Goal: Transaction & Acquisition: Purchase product/service

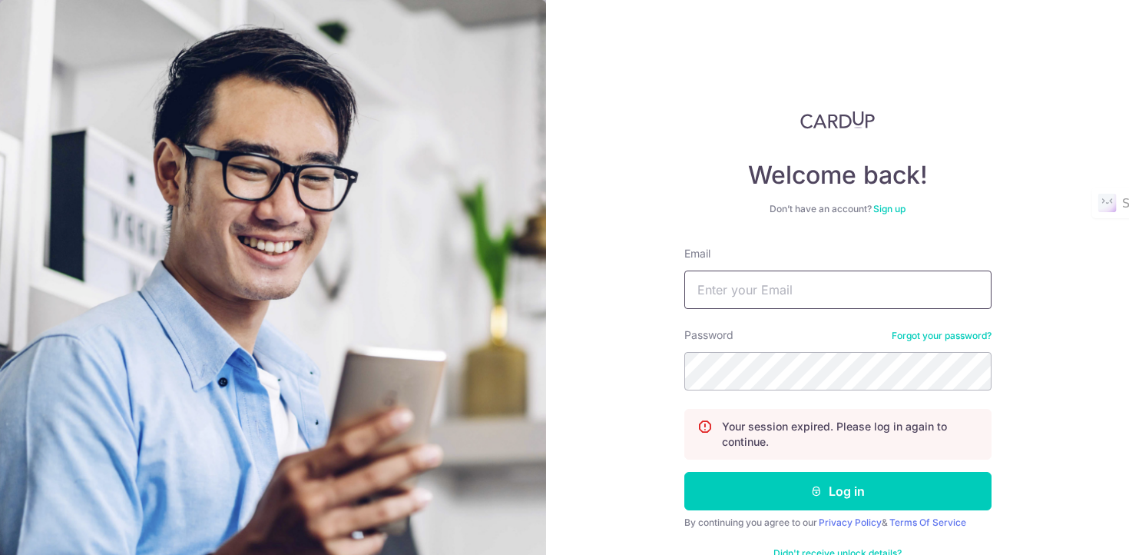
click at [725, 293] on input "Email" at bounding box center [838, 289] width 307 height 38
type input "[EMAIL_ADDRESS][DOMAIN_NAME]"
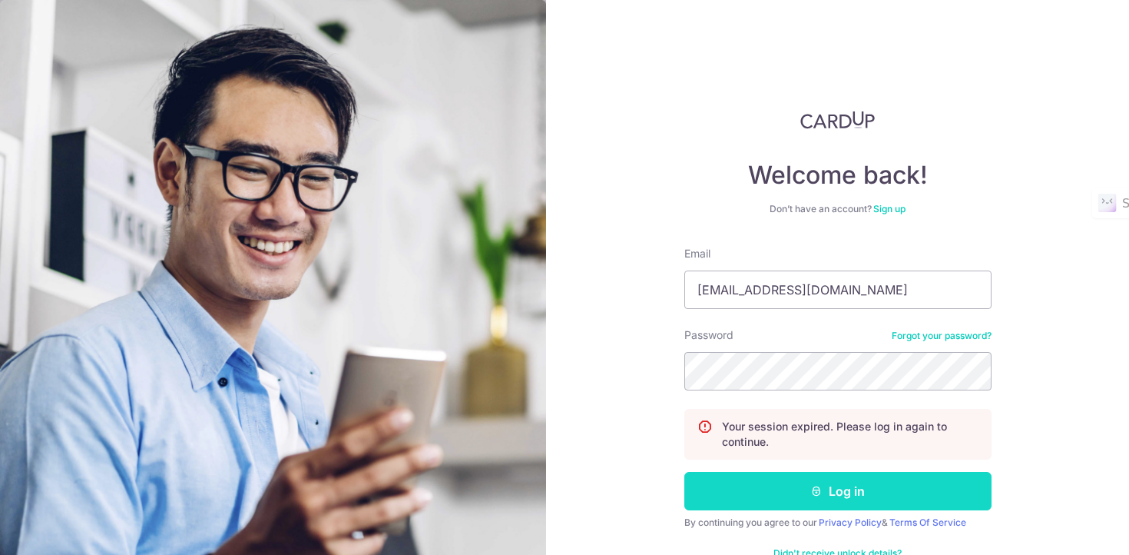
click at [771, 489] on button "Log in" at bounding box center [838, 491] width 307 height 38
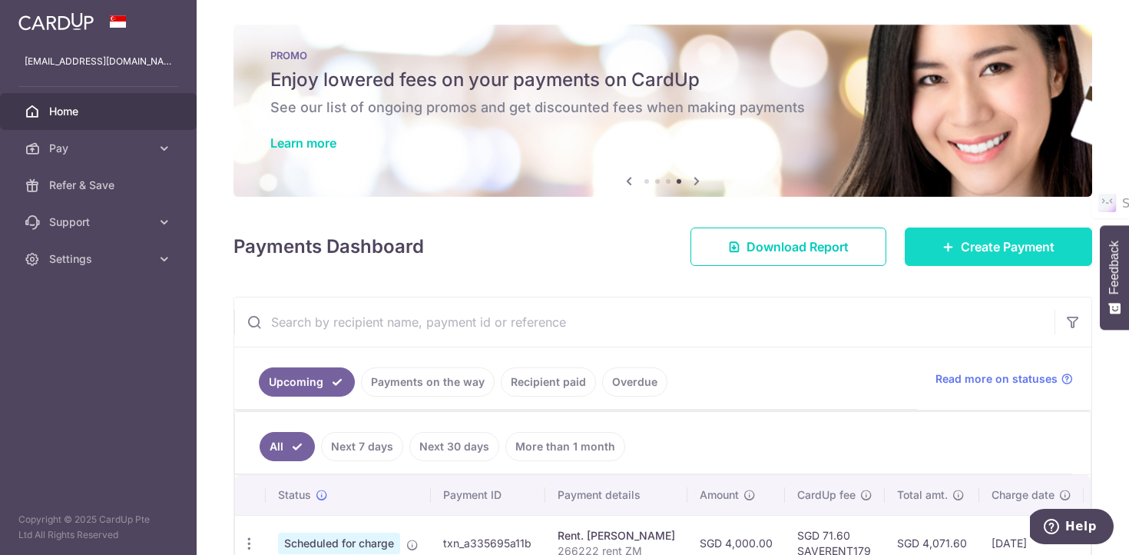
click at [963, 230] on link "Create Payment" at bounding box center [998, 246] width 187 height 38
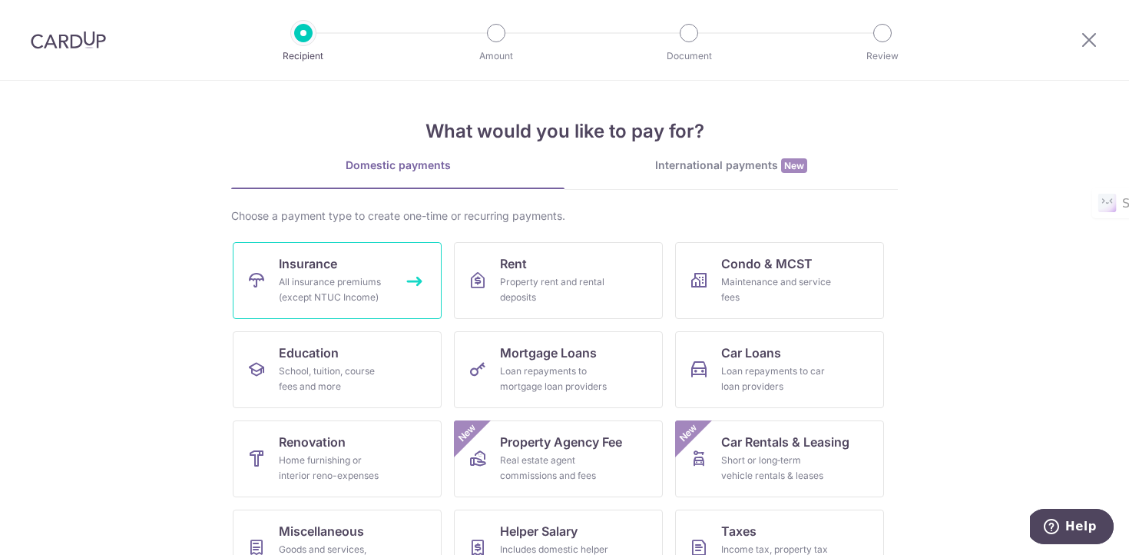
click at [381, 277] on div "All insurance premiums (except NTUC Income)" at bounding box center [334, 289] width 111 height 31
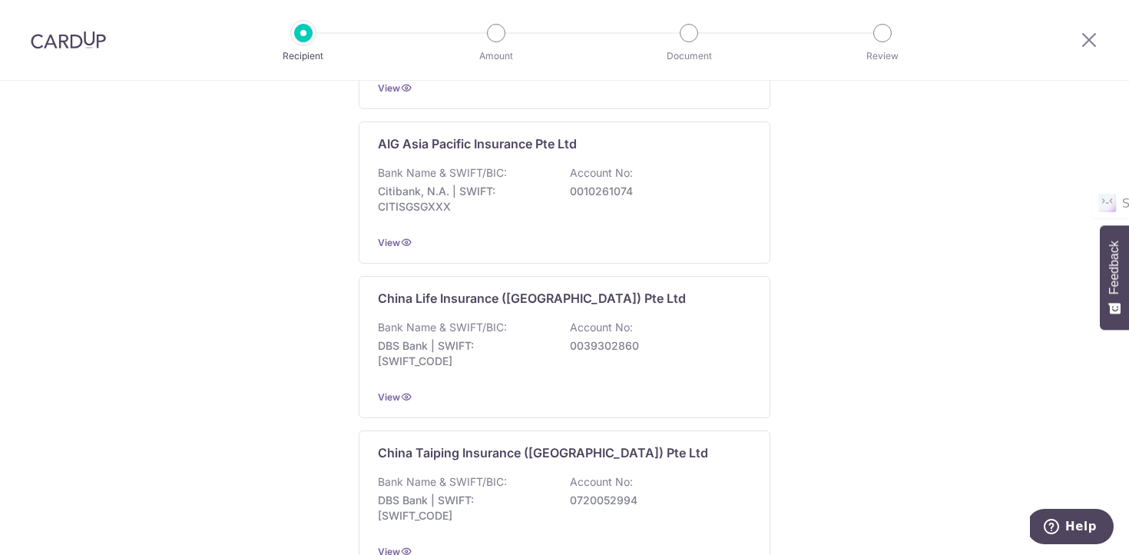
scroll to position [9, 0]
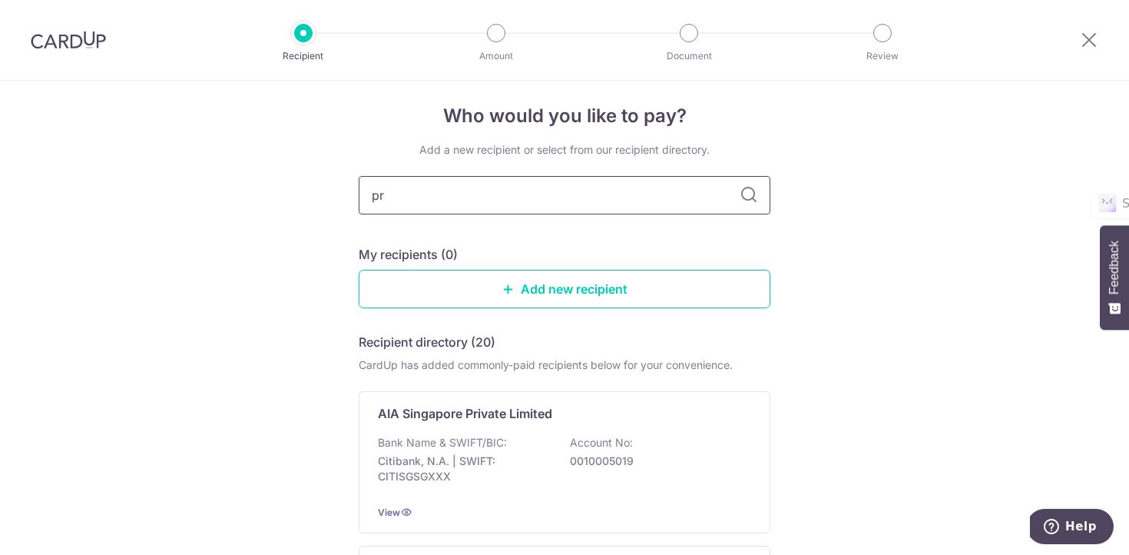
type input "pru"
type input "prudential"
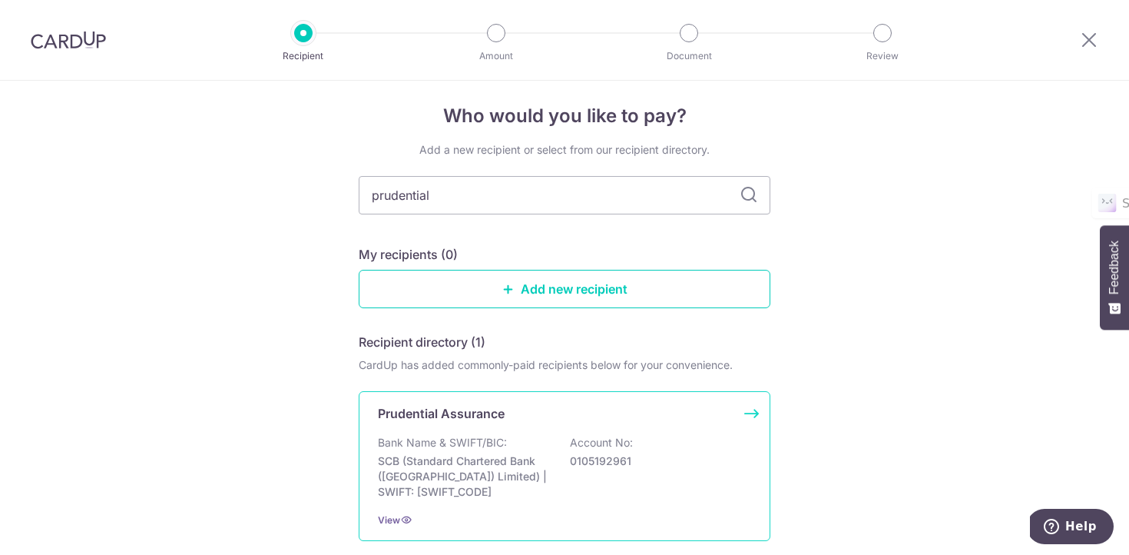
click at [535, 492] on p "SCB (Standard Chartered Bank (Singapore) Limited) | SWIFT: SCBLSG22XXX" at bounding box center [464, 476] width 172 height 46
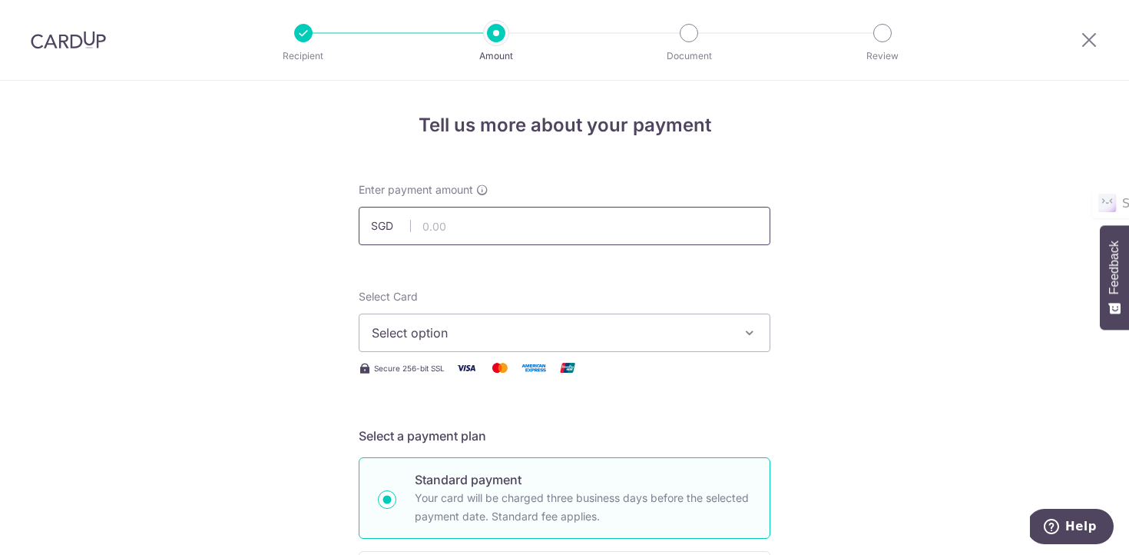
click at [598, 222] on input "text" at bounding box center [565, 226] width 412 height 38
type input "1,448.00"
click at [522, 325] on span "Select option" at bounding box center [551, 332] width 358 height 18
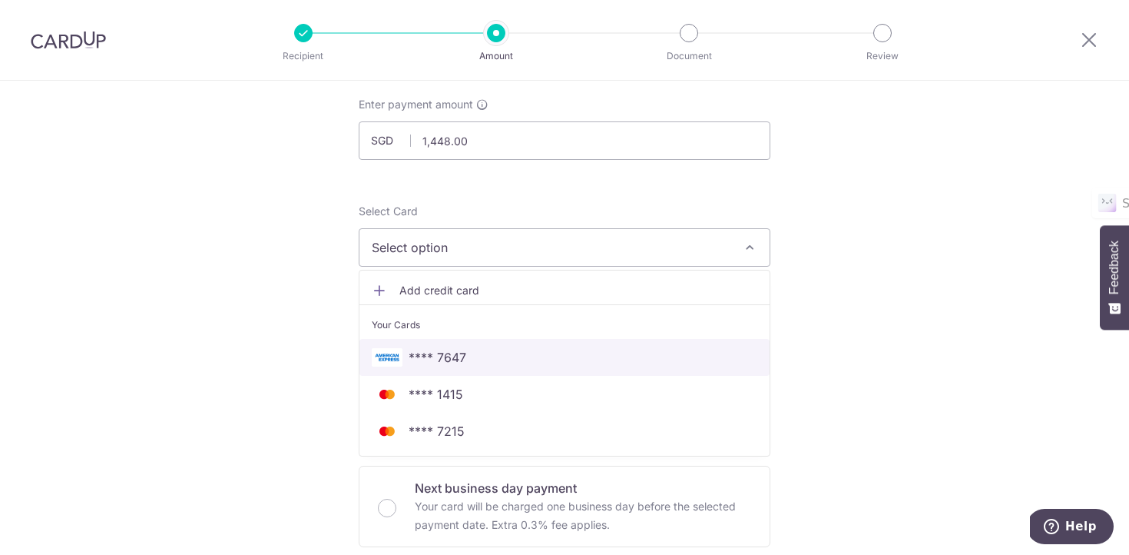
scroll to position [105, 0]
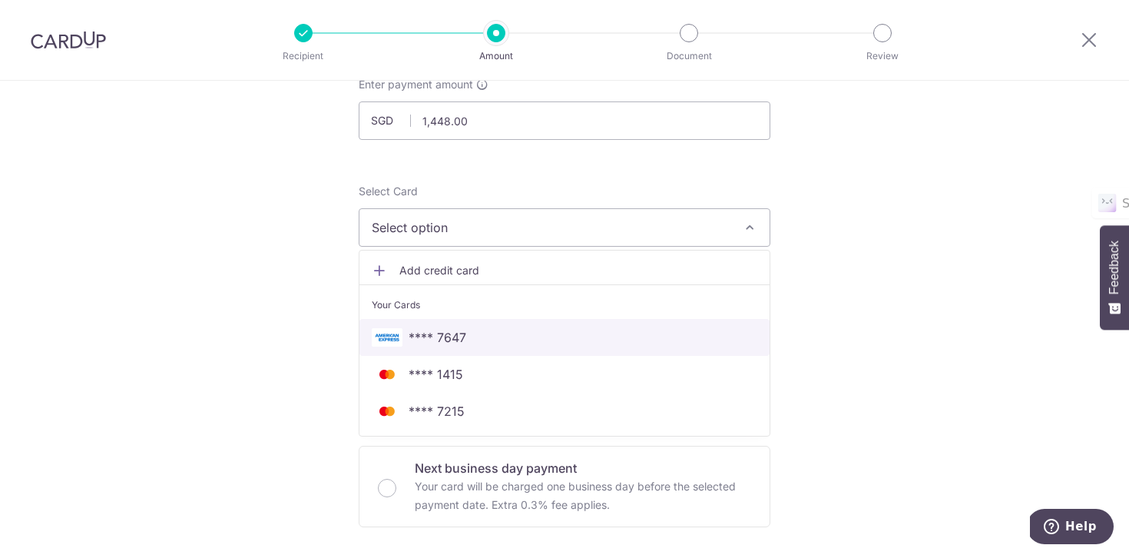
click at [479, 338] on span "**** 7647" at bounding box center [565, 337] width 386 height 18
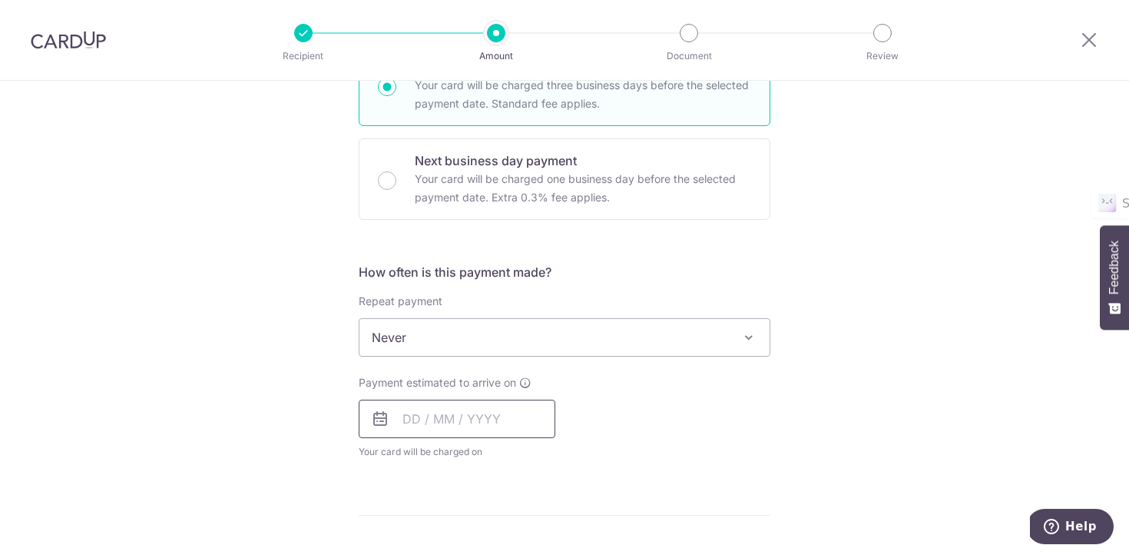
scroll to position [418, 0]
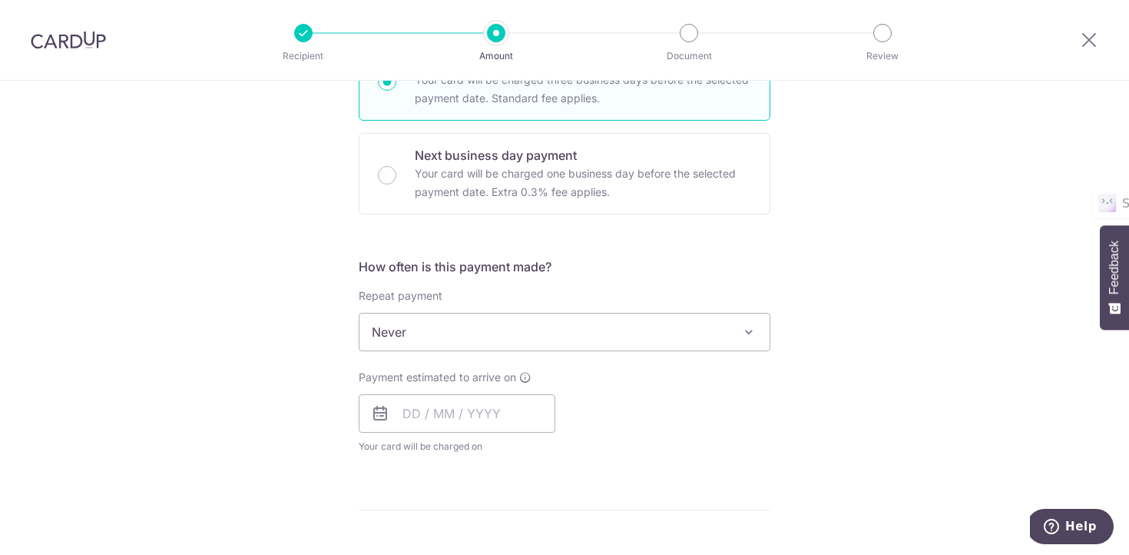
click at [524, 333] on span "Never" at bounding box center [565, 331] width 410 height 37
click at [406, 406] on input "text" at bounding box center [457, 413] width 197 height 38
click at [255, 376] on div "Tell us more about your payment Enter payment amount SGD 1,448.00 1448.00 Selec…" at bounding box center [564, 358] width 1129 height 1390
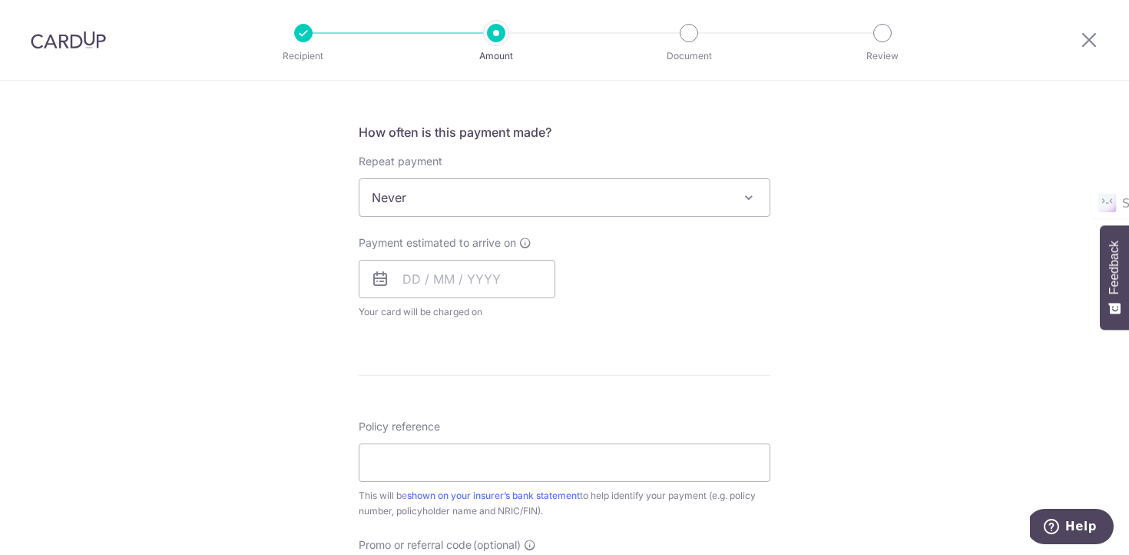
scroll to position [555, 0]
click at [411, 271] on input "text" at bounding box center [457, 276] width 197 height 38
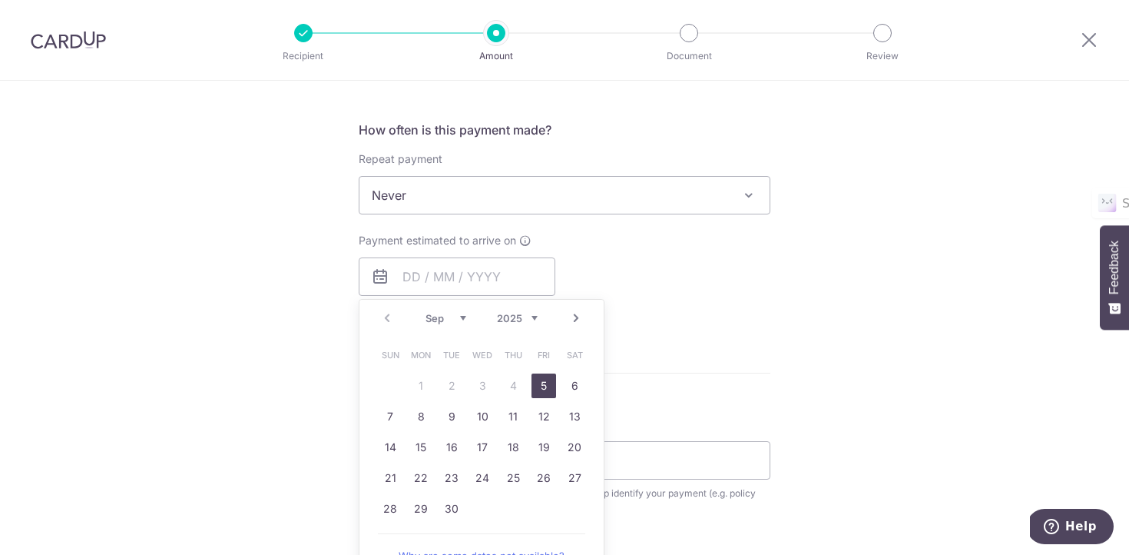
click at [546, 386] on link "5" at bounding box center [544, 385] width 25 height 25
type input "[DATE]"
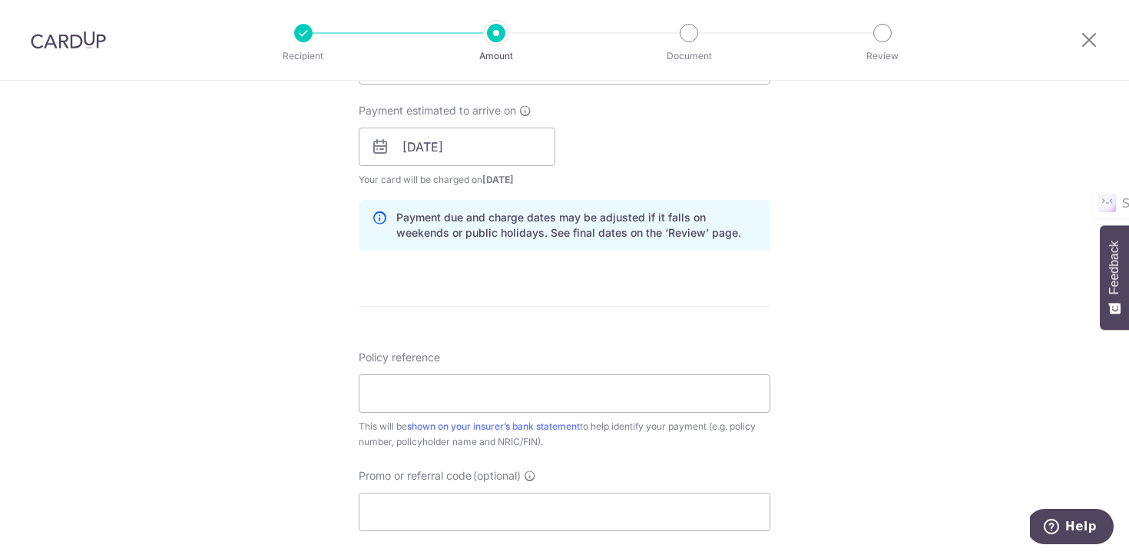
scroll to position [685, 0]
click at [563, 388] on input "Policy reference" at bounding box center [565, 392] width 412 height 38
paste input "A4331473"
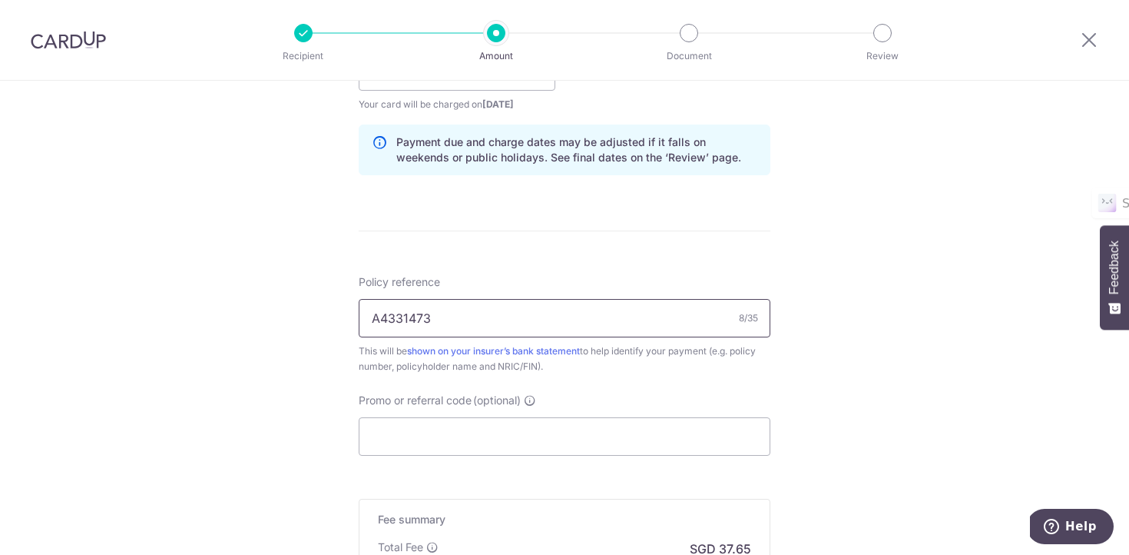
scroll to position [762, 0]
click at [371, 313] on input "A4331473" at bounding box center [565, 316] width 412 height 38
type input "Policy number A4331473"
click at [422, 439] on input "Promo or referral code (optional)" at bounding box center [565, 434] width 412 height 38
paste input "25AMEX18"
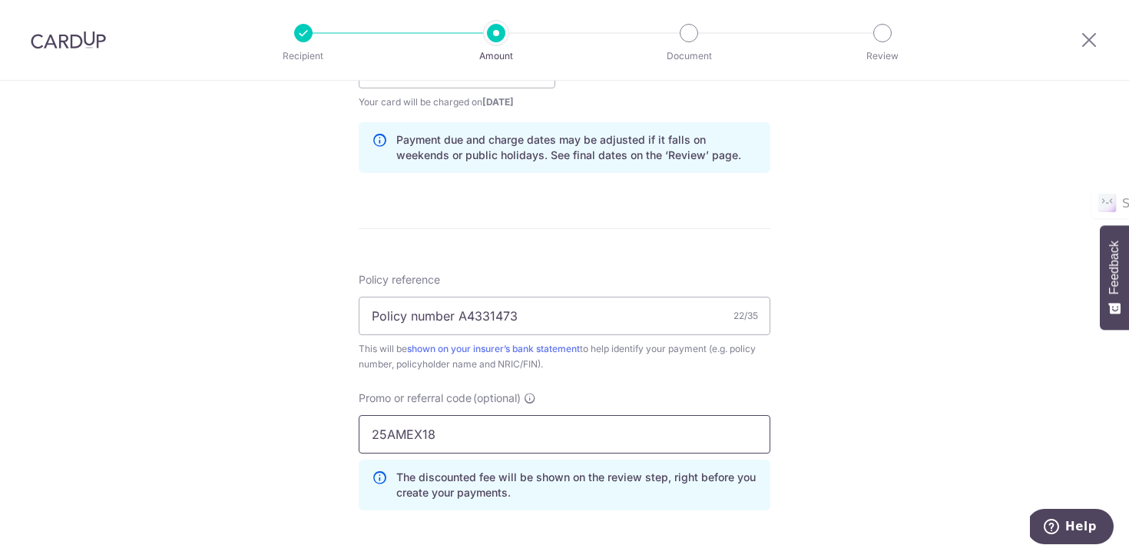
click at [380, 436] on input "25AMEX18" at bounding box center [565, 434] width 412 height 38
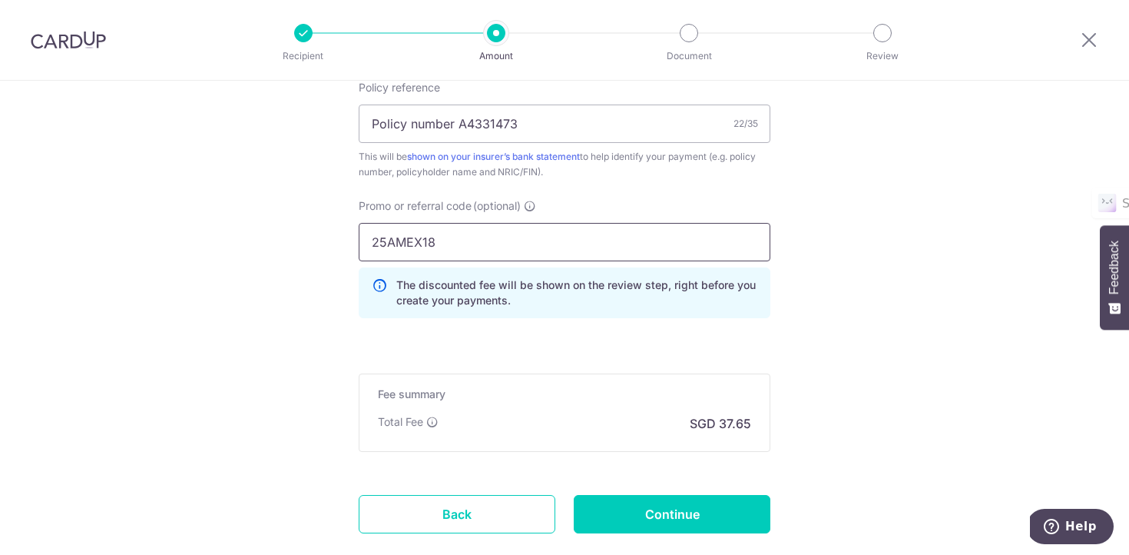
scroll to position [956, 0]
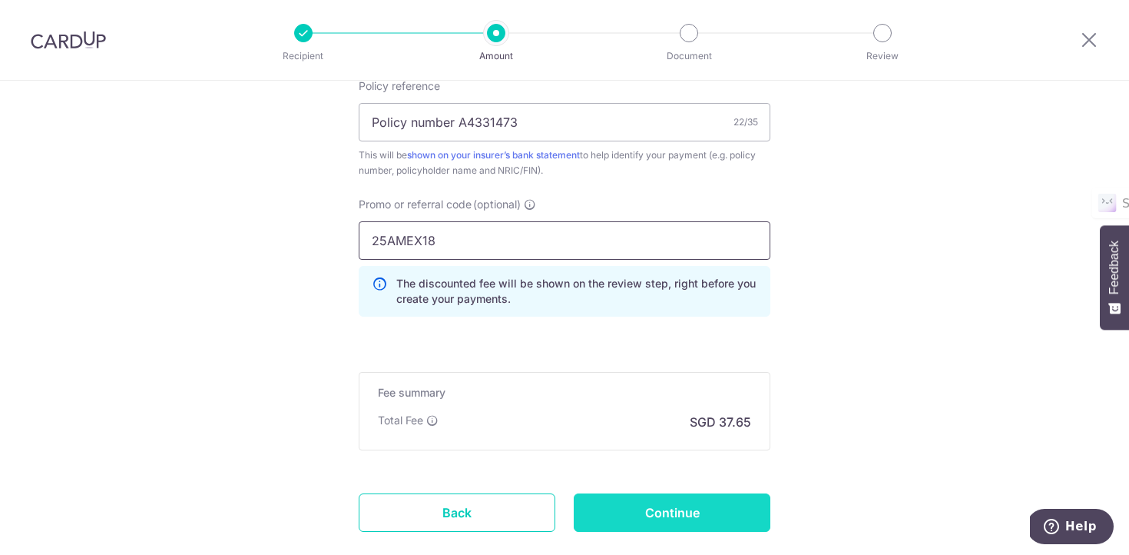
type input "25AMEX18"
click at [672, 506] on input "Continue" at bounding box center [672, 512] width 197 height 38
type input "Create Schedule"
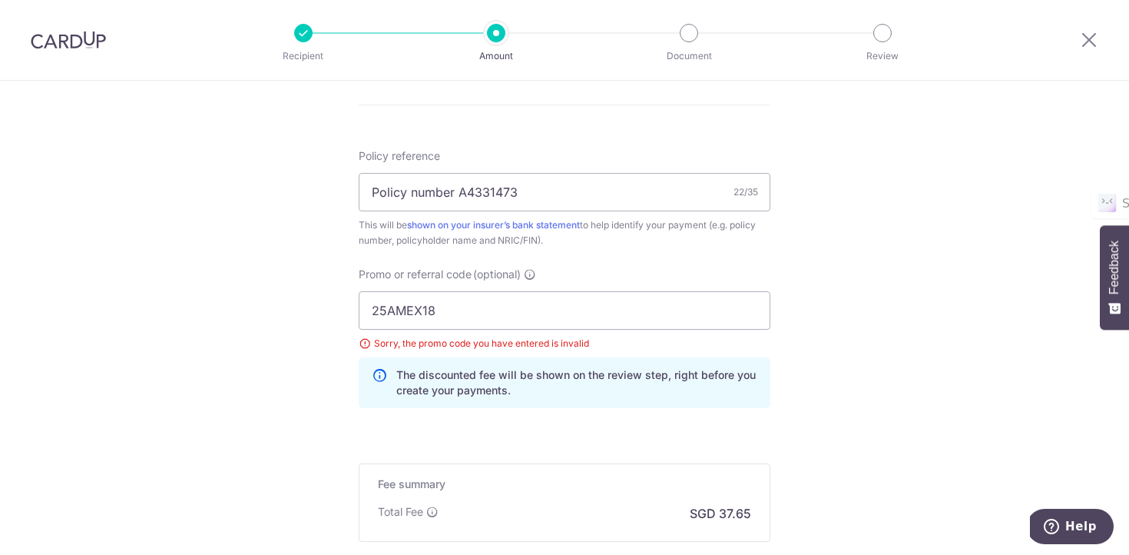
scroll to position [816, 0]
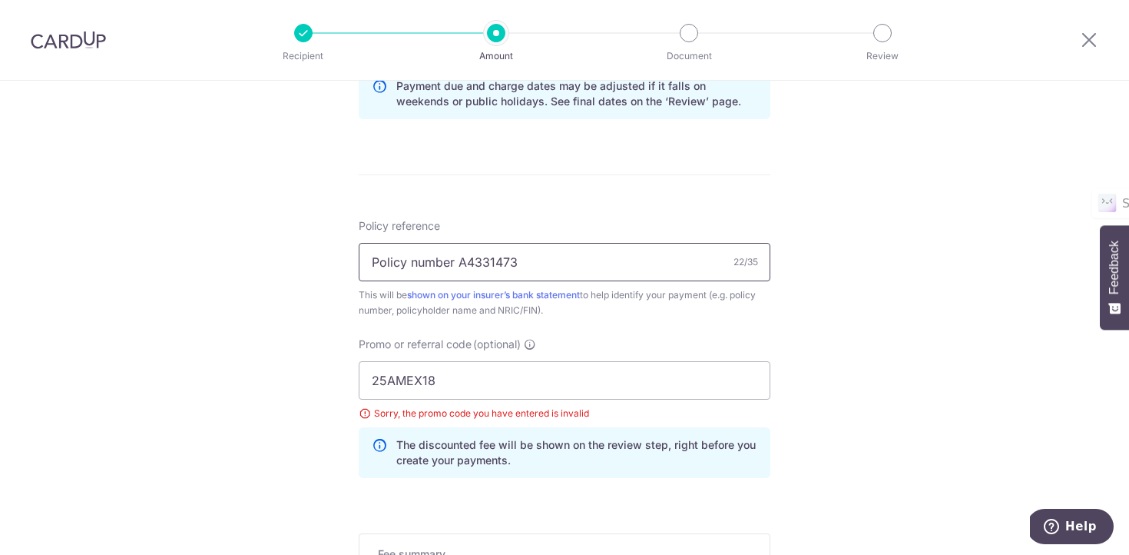
click at [537, 260] on input "Policy number A4331473" at bounding box center [565, 262] width 412 height 38
click at [459, 395] on input "25AMEX18" at bounding box center [565, 380] width 412 height 38
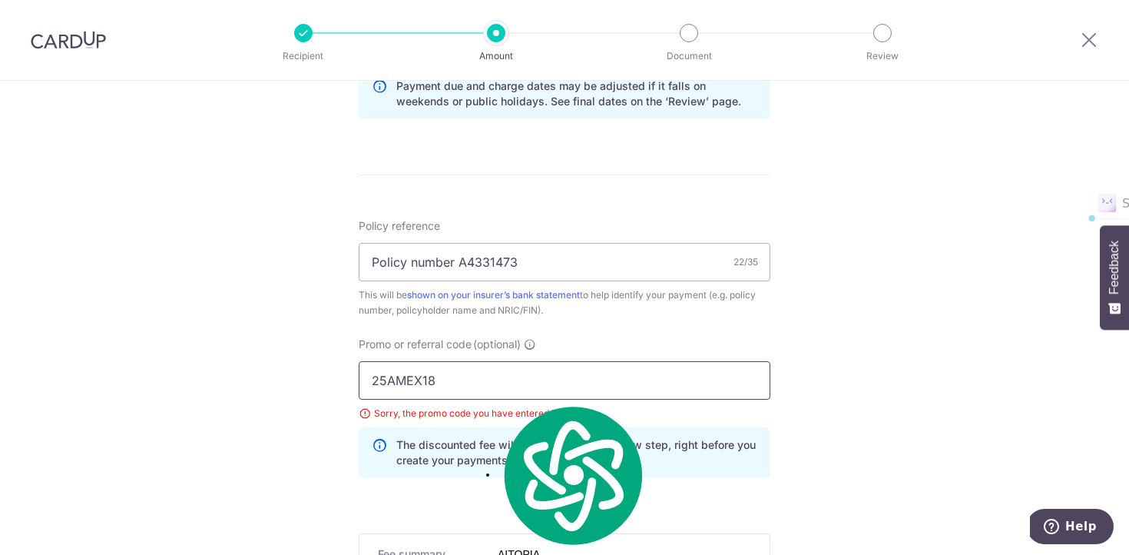
paste input "21"
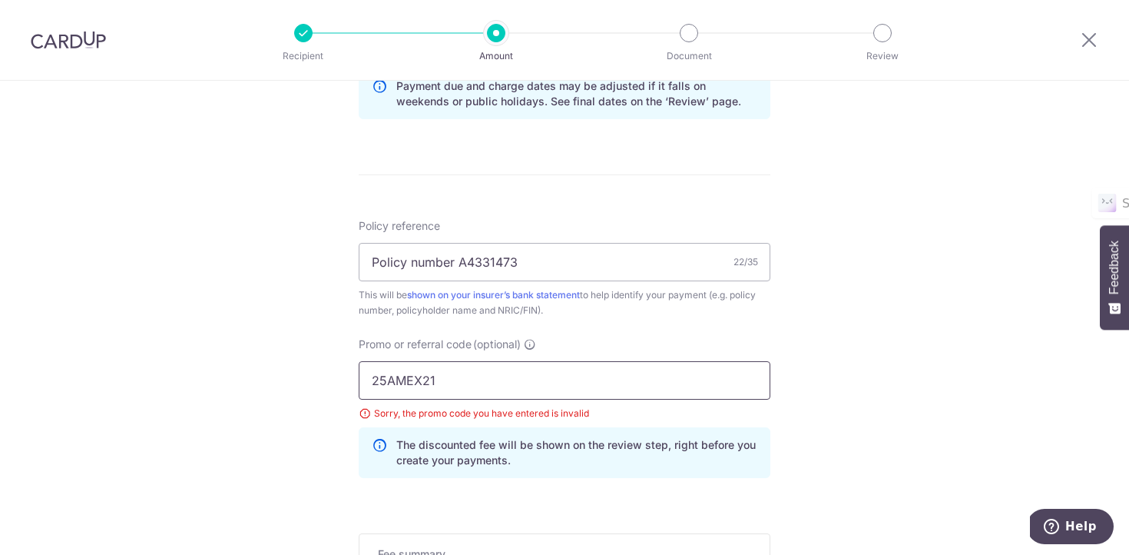
type input "25AMEX21"
click at [275, 423] on div "Tell us more about your payment Enter payment amount SGD 1,448.00 1448.00 Selec…" at bounding box center [564, 37] width 1129 height 1544
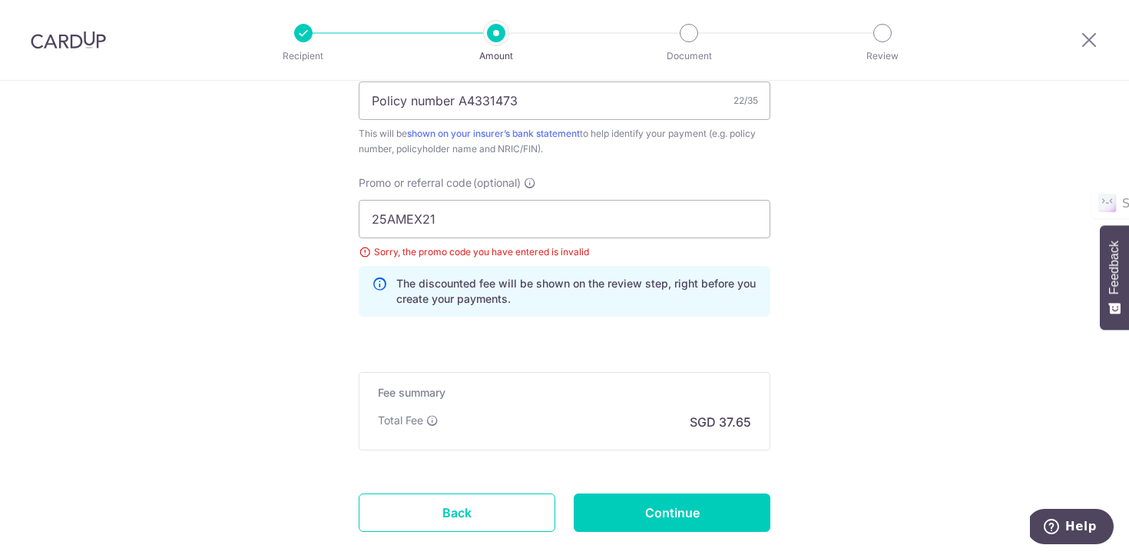
scroll to position [1011, 0]
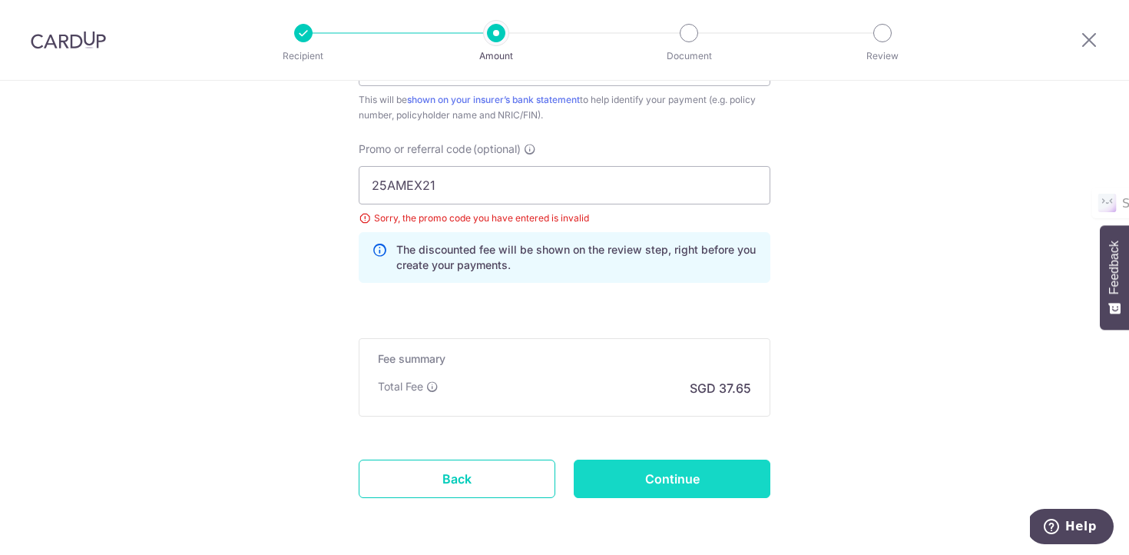
click at [624, 469] on input "Continue" at bounding box center [672, 478] width 197 height 38
type input "Update Schedule"
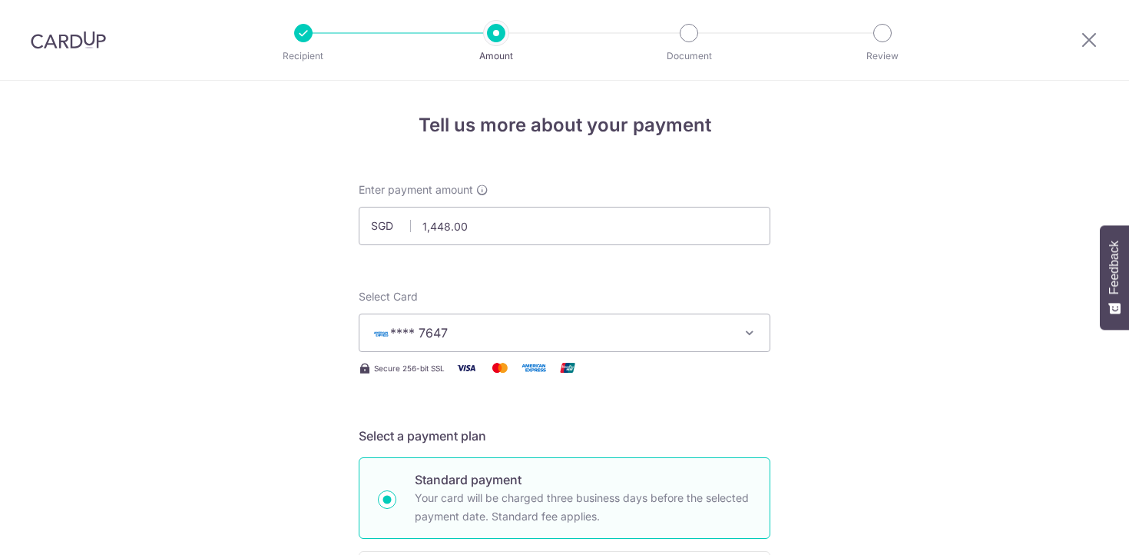
scroll to position [1069, 0]
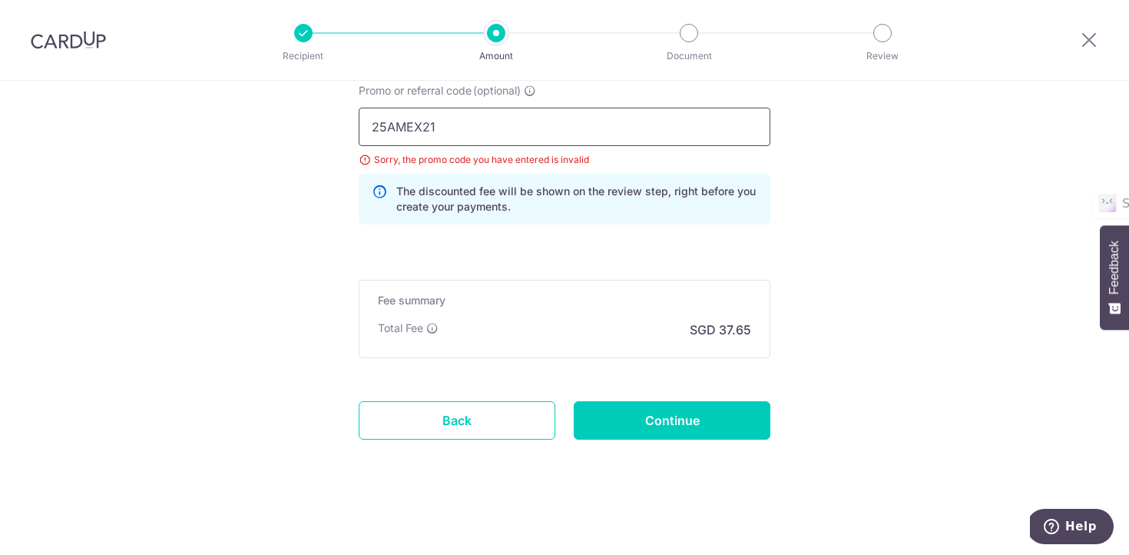
click at [552, 121] on input "25AMEX21" at bounding box center [565, 127] width 412 height 38
click at [380, 127] on input "25AMEX21" at bounding box center [565, 127] width 412 height 38
type input "25AMEX21"
click at [669, 419] on input "Continue" at bounding box center [672, 420] width 197 height 38
type input "Update Schedule"
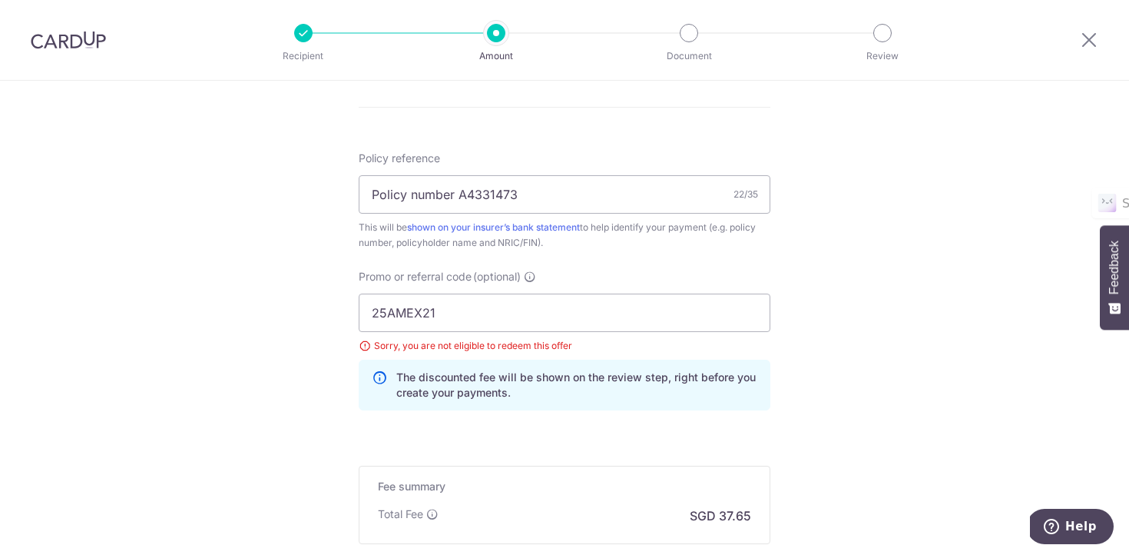
scroll to position [880, 0]
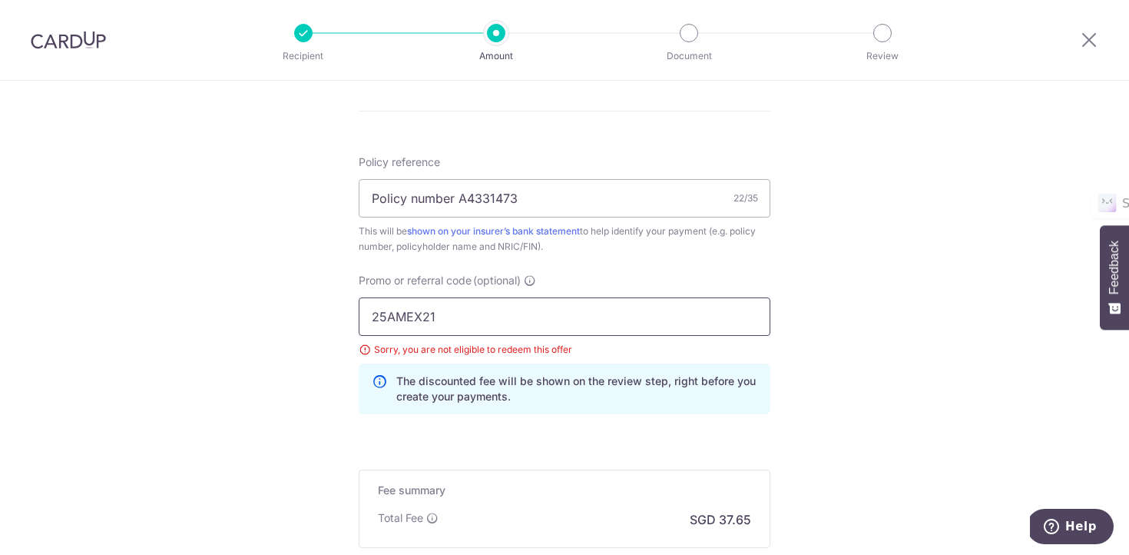
click at [536, 324] on input "25AMEX21" at bounding box center [565, 316] width 412 height 38
paste input "OCBC90NV"
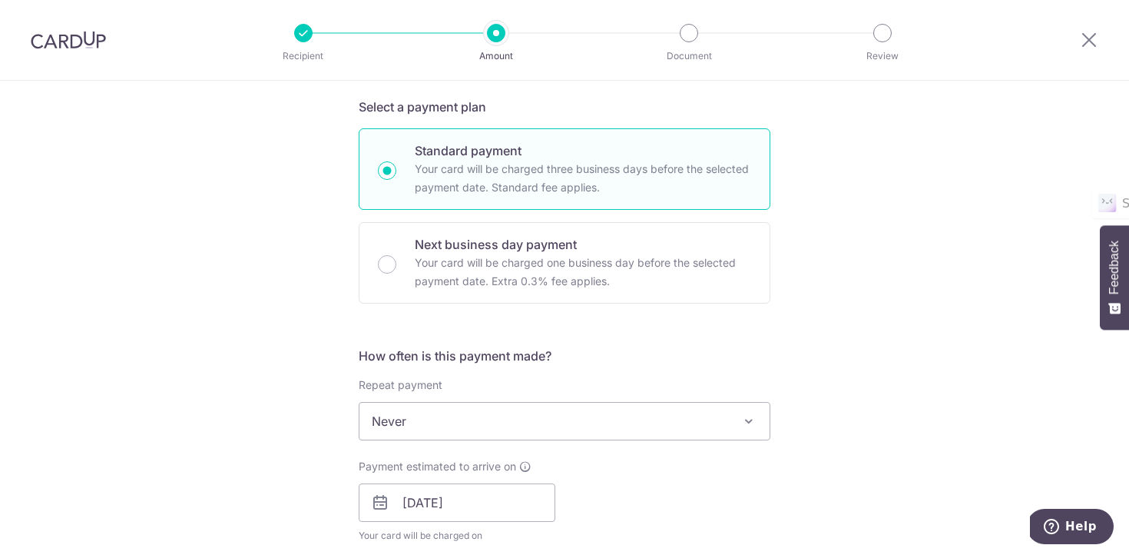
scroll to position [210, 0]
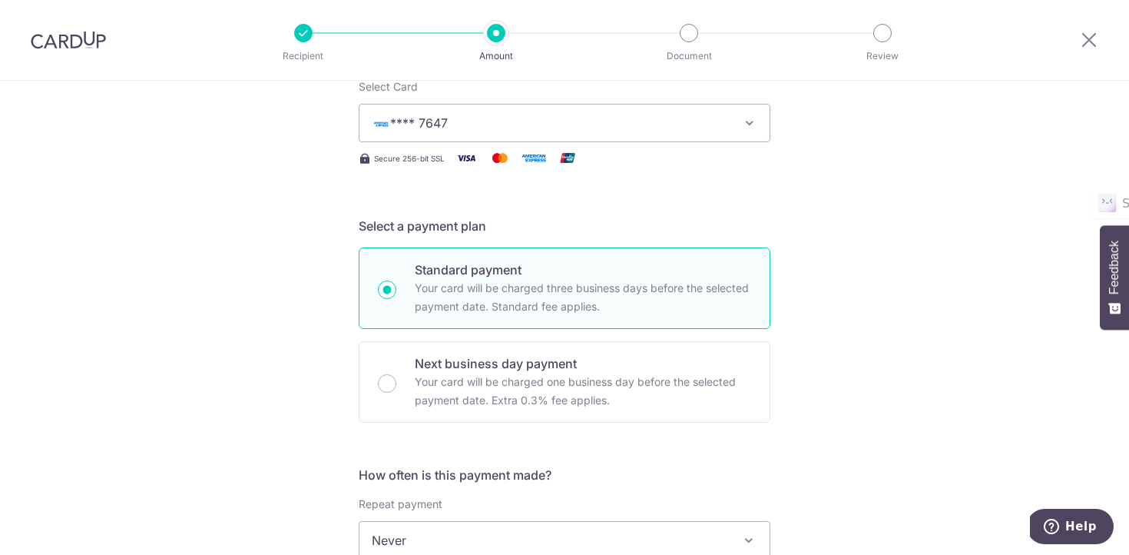
type input "OCBC90NV"
click at [643, 125] on span "**** 7647" at bounding box center [551, 123] width 358 height 18
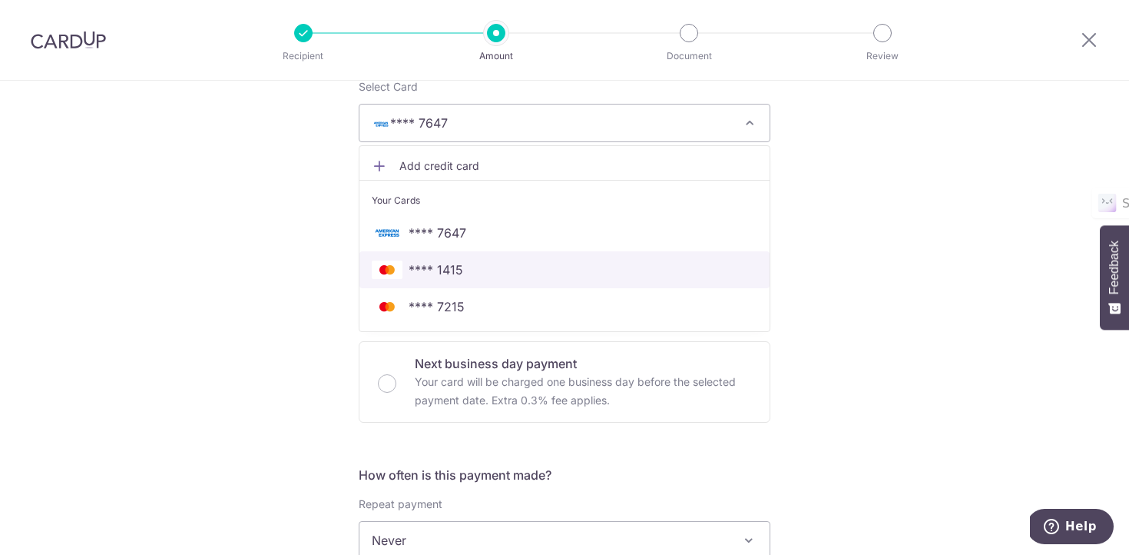
click at [553, 273] on span "**** 1415" at bounding box center [565, 269] width 386 height 18
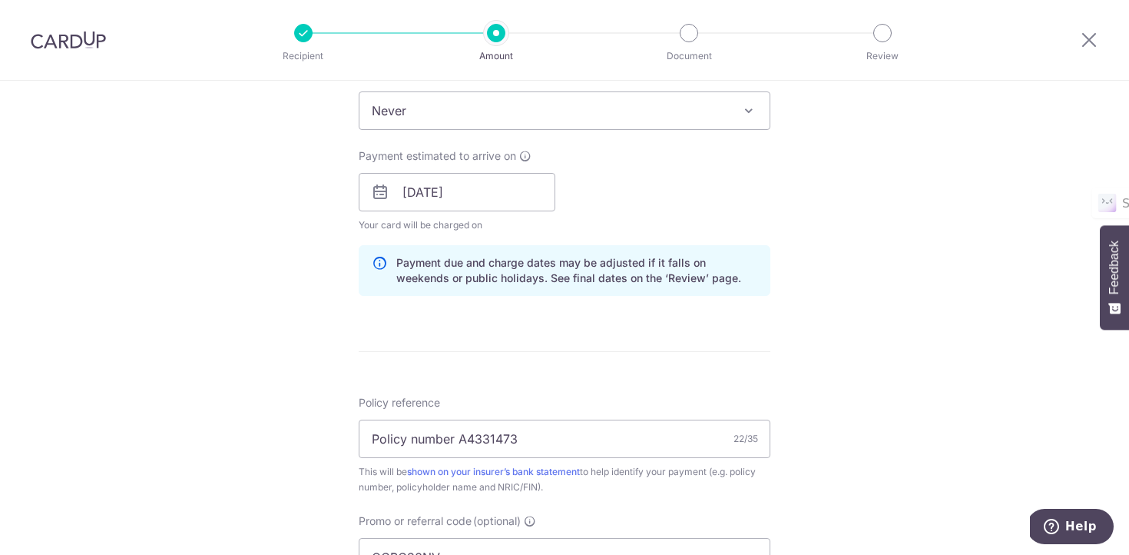
scroll to position [595, 0]
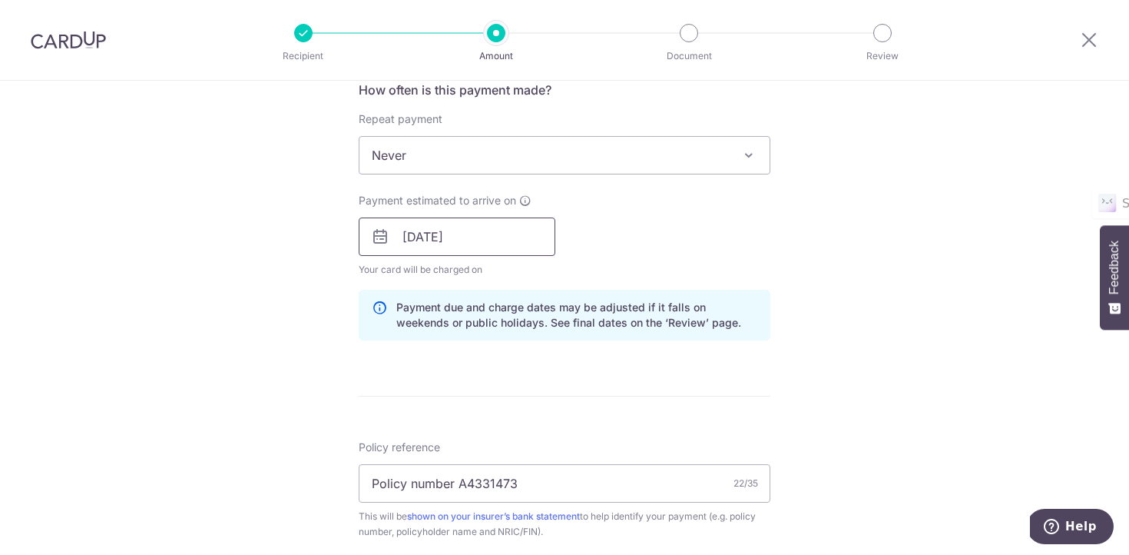
click at [520, 233] on input "[DATE]" at bounding box center [457, 236] width 197 height 38
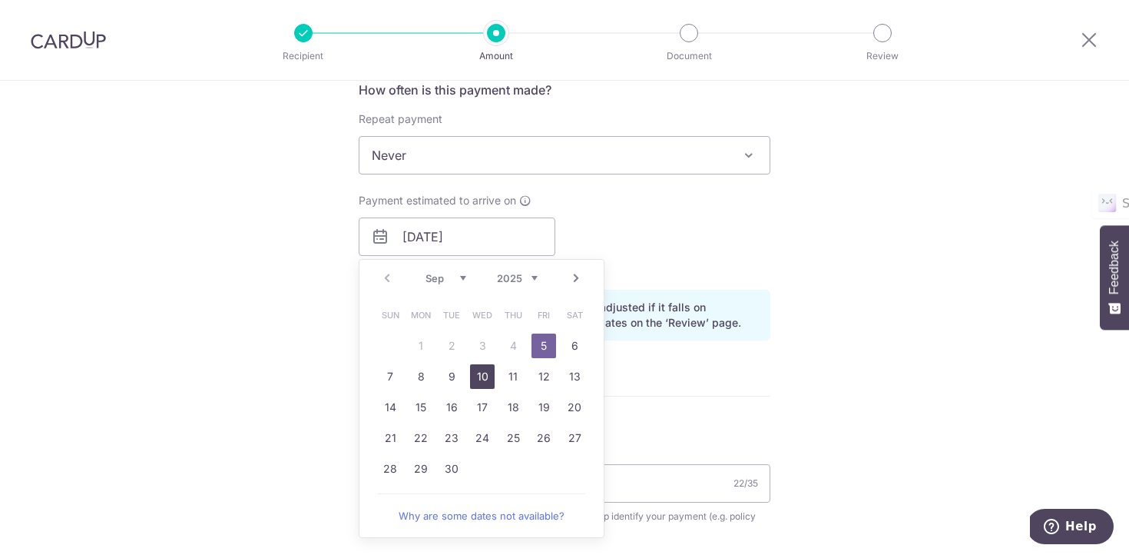
click at [474, 376] on link "10" at bounding box center [482, 376] width 25 height 25
type input "10/09/2025"
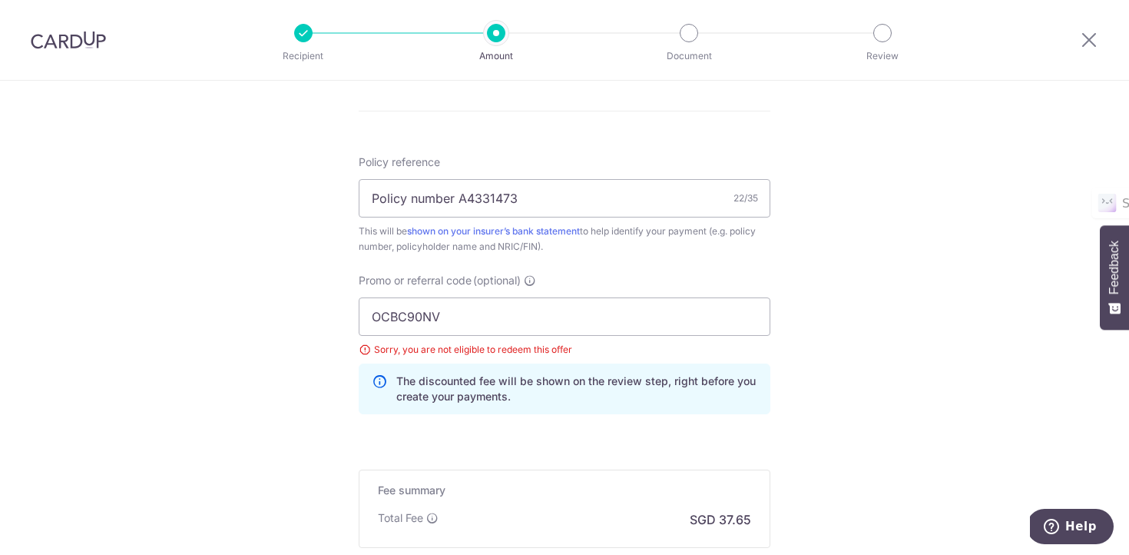
scroll to position [947, 0]
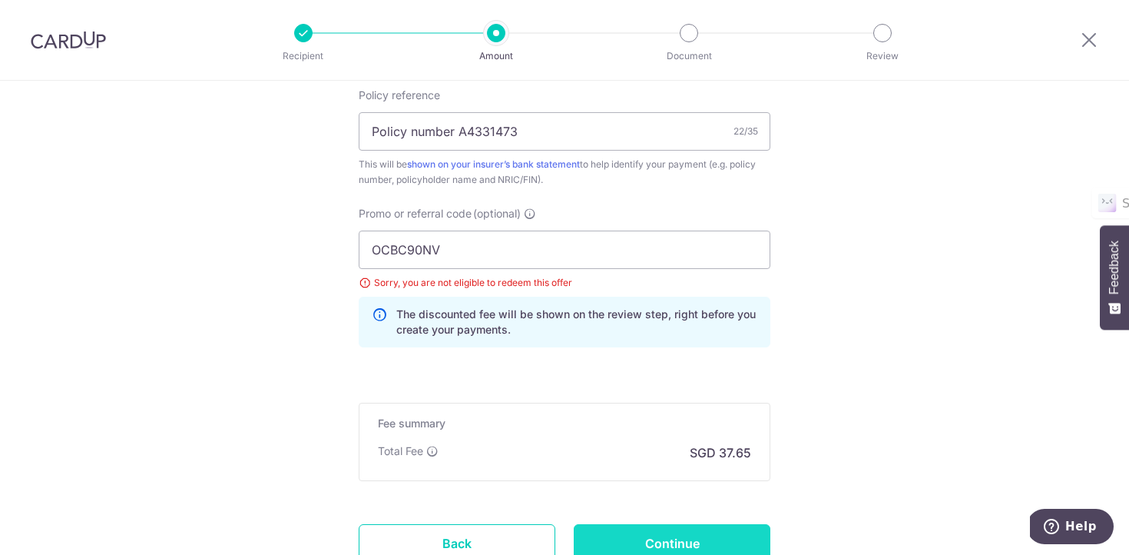
click at [645, 531] on input "Continue" at bounding box center [672, 543] width 197 height 38
type input "Update Schedule"
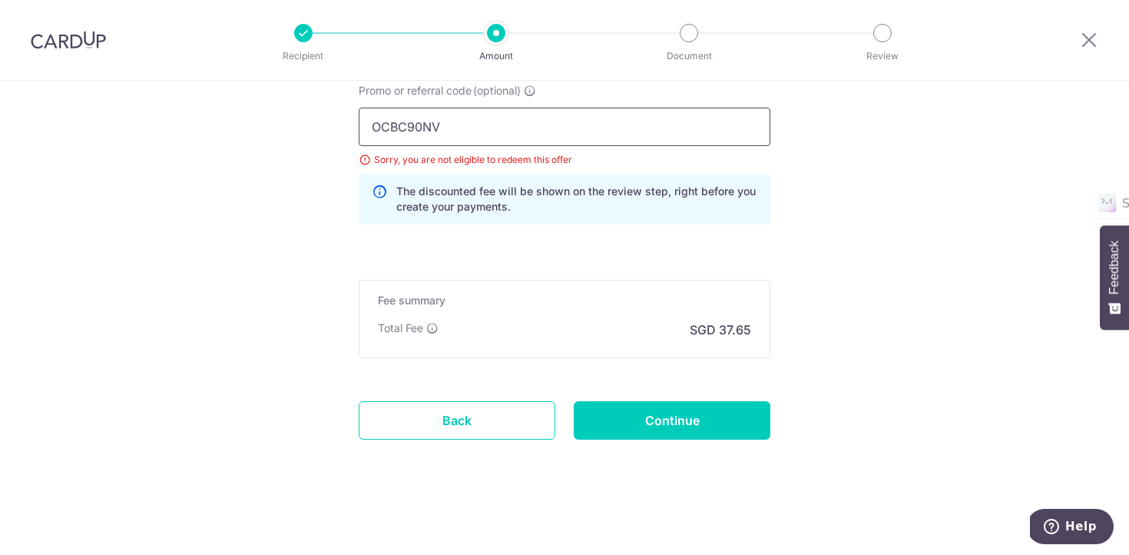
click at [583, 125] on input "OCBC90NV" at bounding box center [565, 127] width 412 height 38
paste input "MC"
type input "OCBC90NMC"
click at [618, 426] on input "Continue" at bounding box center [672, 420] width 197 height 38
type input "Update Schedule"
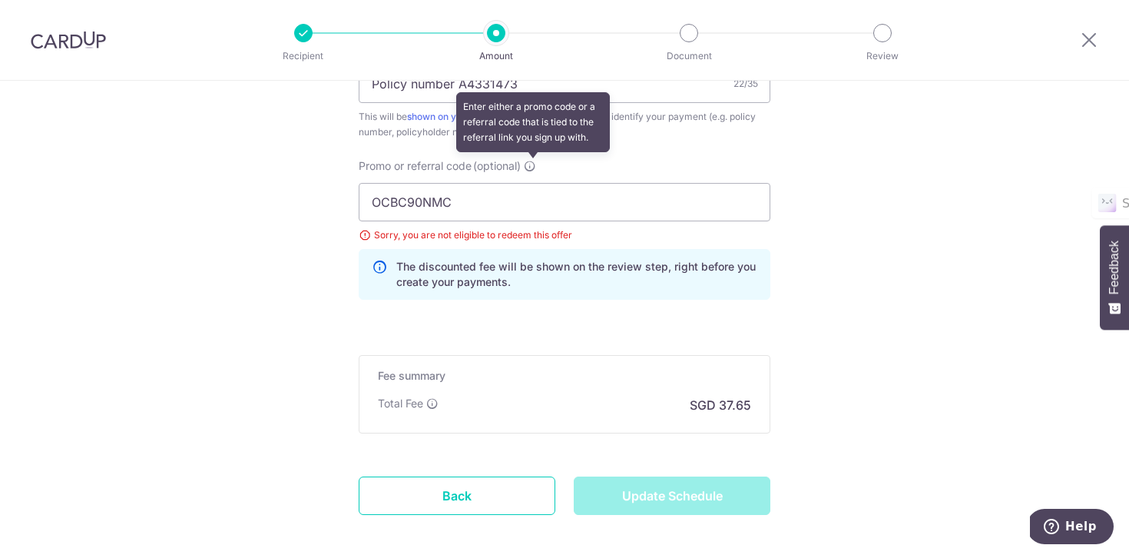
scroll to position [983, 0]
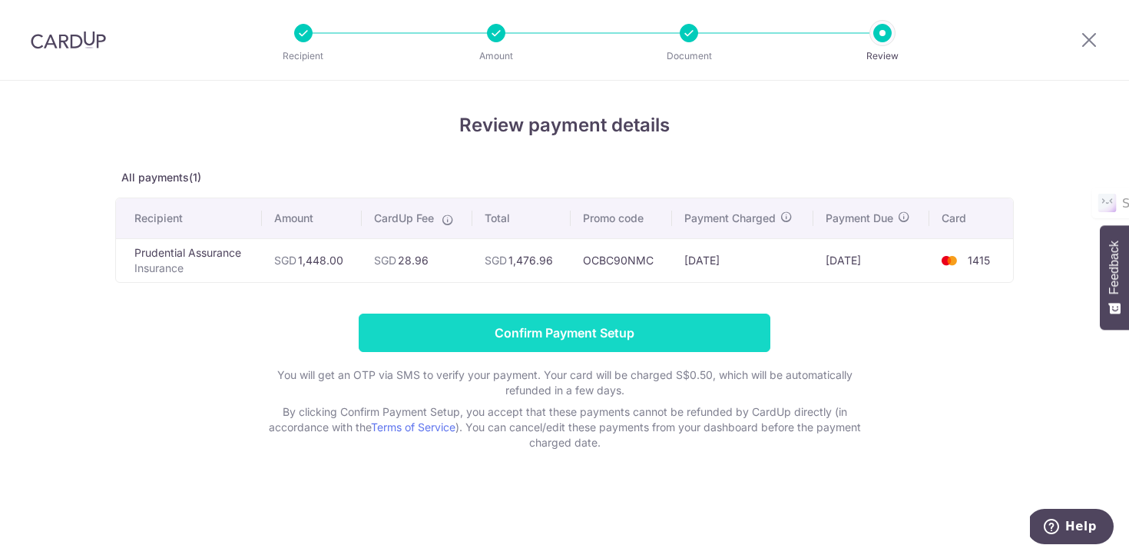
click at [600, 328] on input "Confirm Payment Setup" at bounding box center [565, 332] width 412 height 38
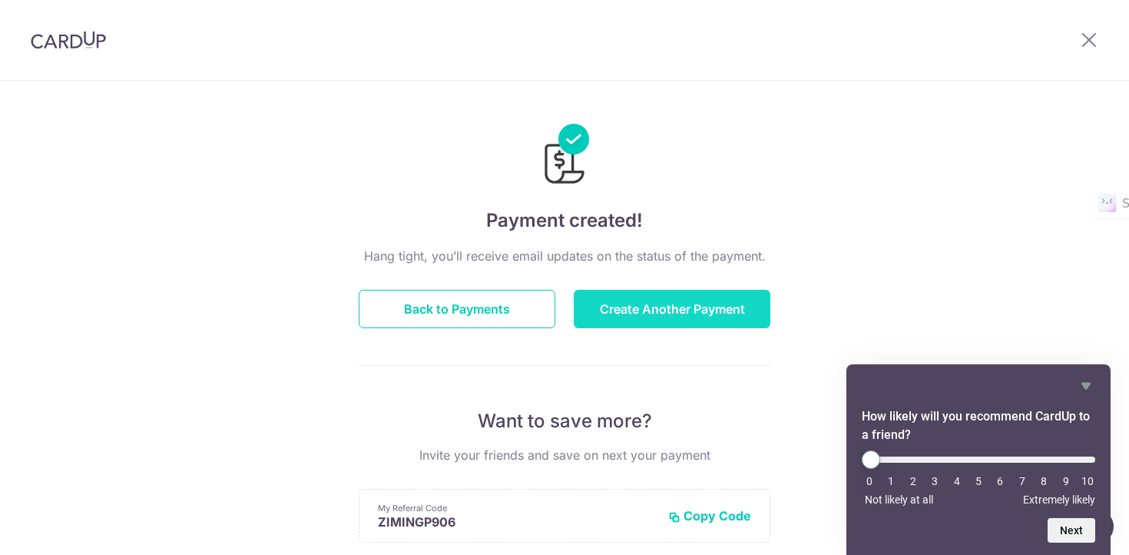
click at [659, 319] on button "Create Another Payment" at bounding box center [672, 309] width 197 height 38
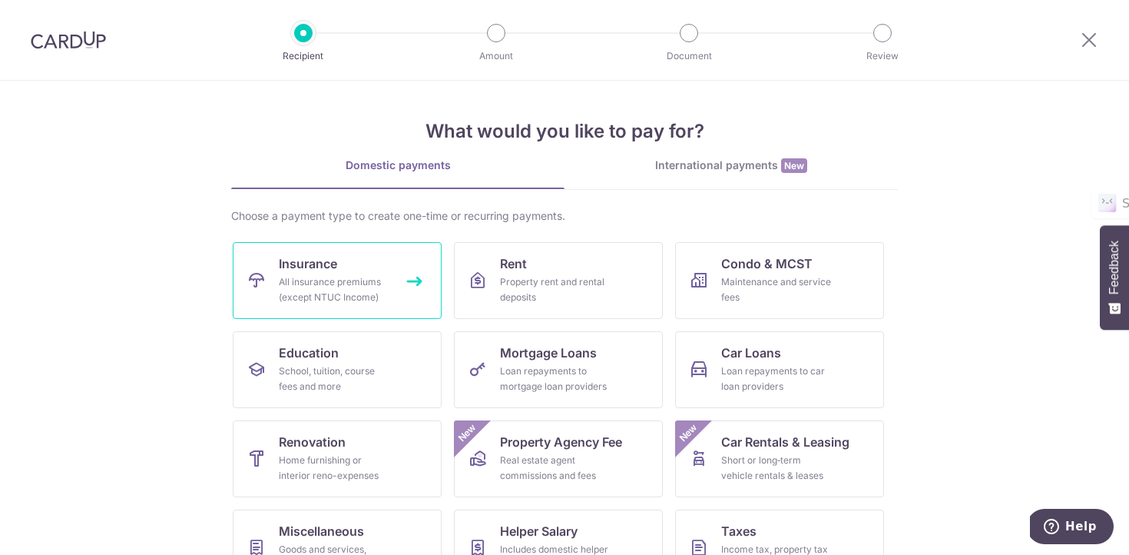
click at [362, 304] on div "All insurance premiums (except NTUC Income)" at bounding box center [334, 289] width 111 height 31
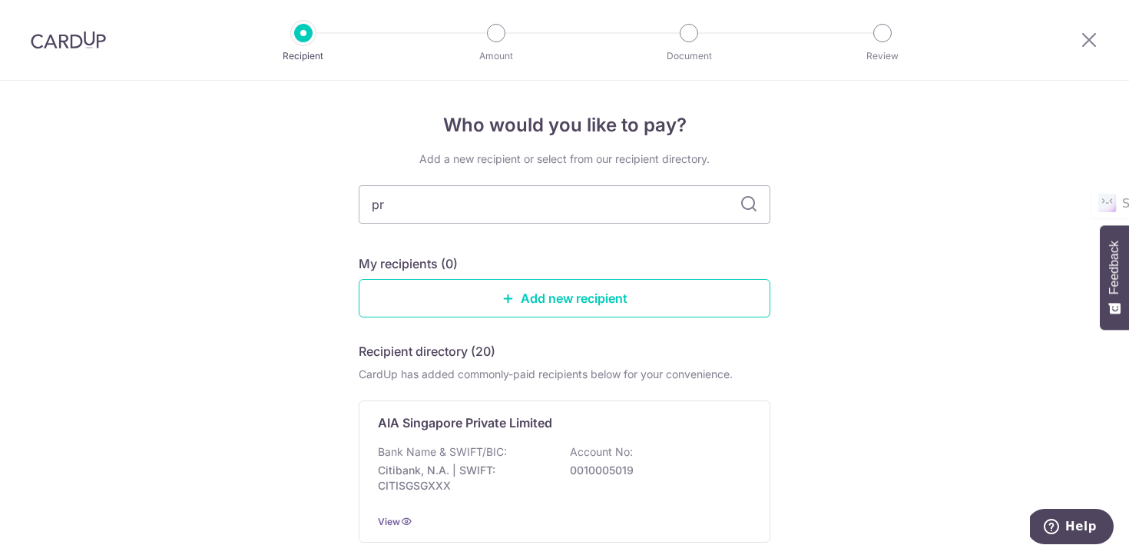
type input "prudential"
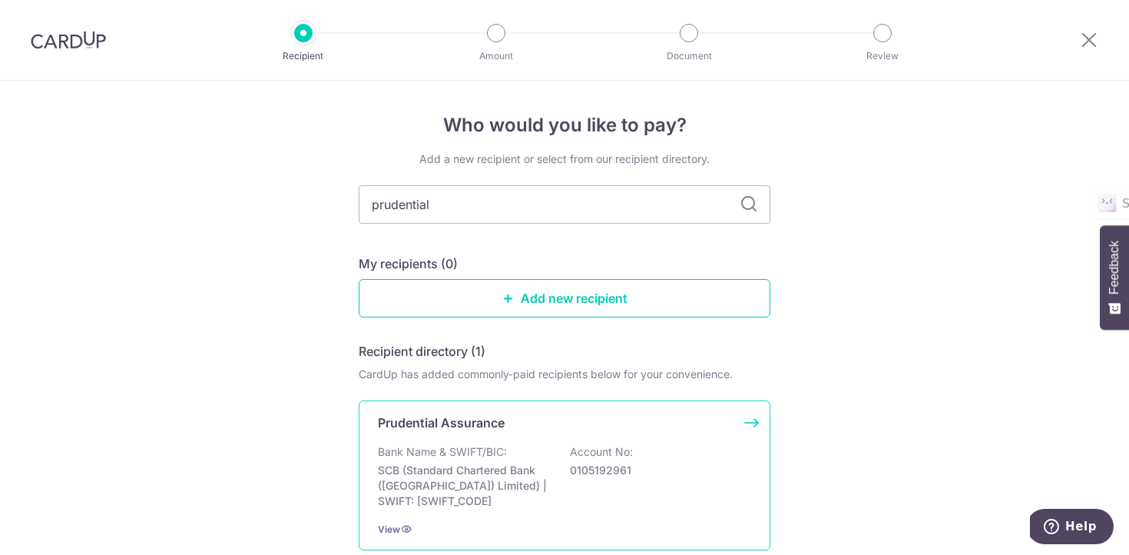
click at [466, 454] on p "Bank Name & SWIFT/BIC:" at bounding box center [442, 451] width 129 height 15
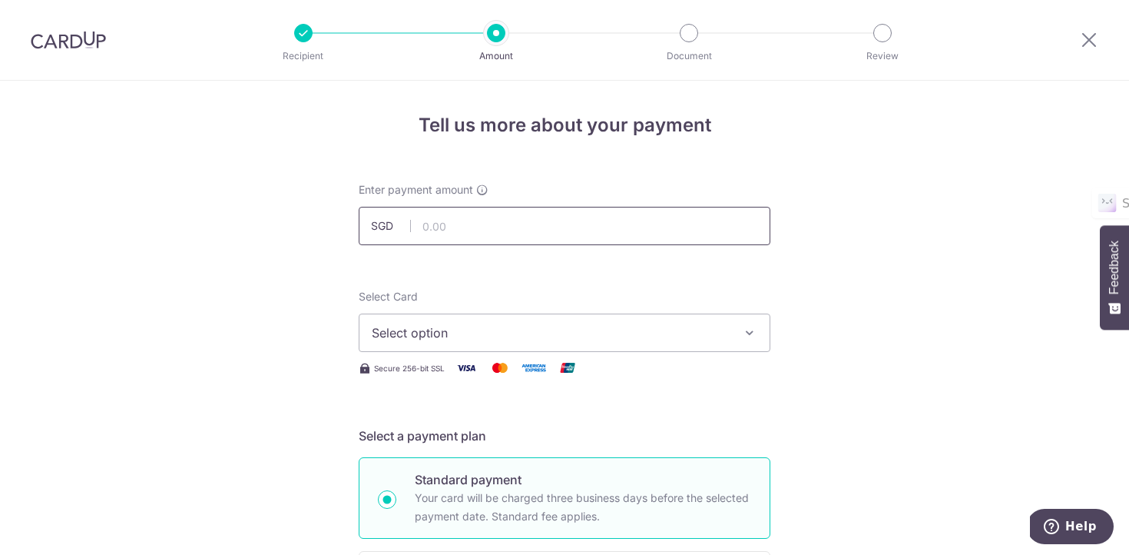
click at [469, 233] on input "text" at bounding box center [565, 226] width 412 height 38
type input "531.20"
click at [585, 327] on span "Select option" at bounding box center [551, 332] width 358 height 18
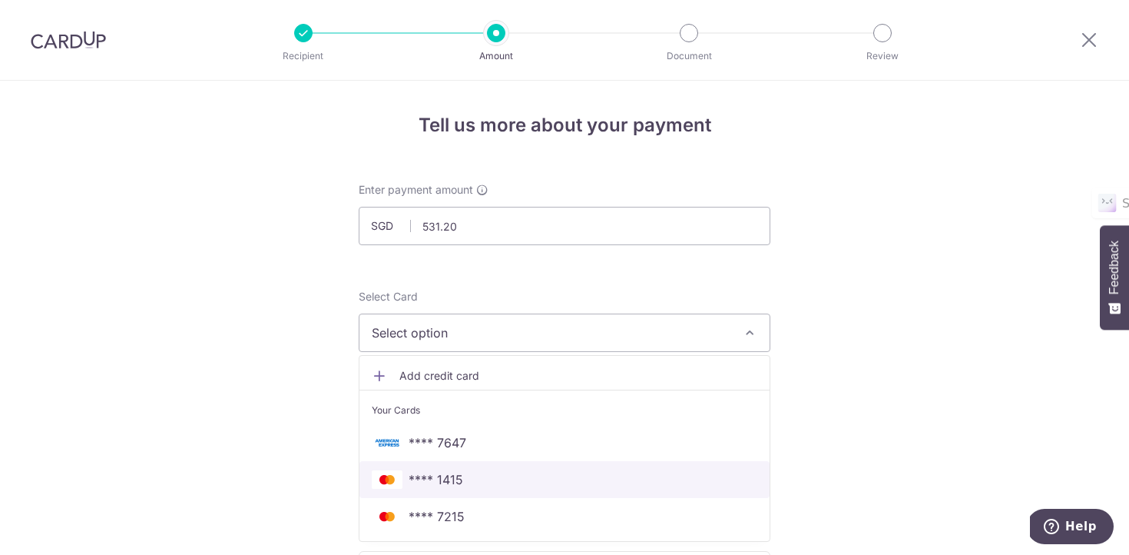
click at [527, 479] on span "**** 1415" at bounding box center [565, 479] width 386 height 18
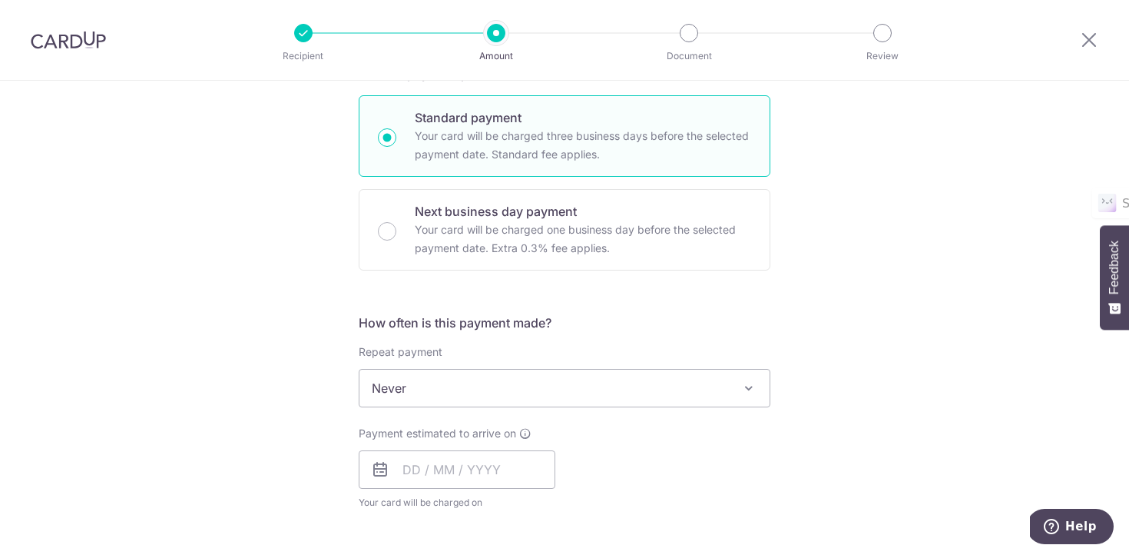
scroll to position [384, 0]
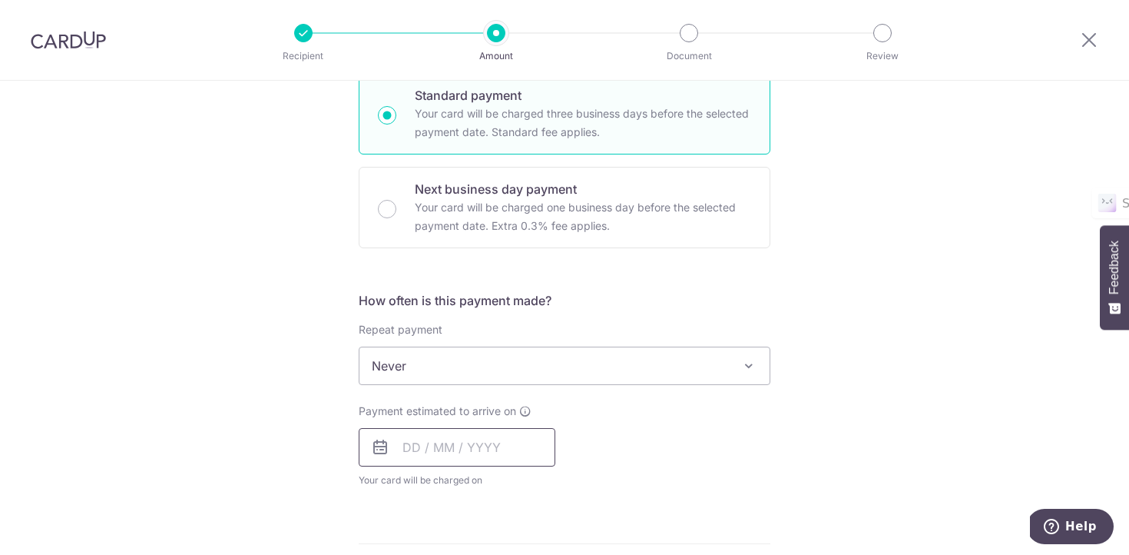
click at [461, 445] on input "text" at bounding box center [457, 447] width 197 height 38
click at [484, 408] on span "Payment estimated to arrive on" at bounding box center [438, 410] width 158 height 15
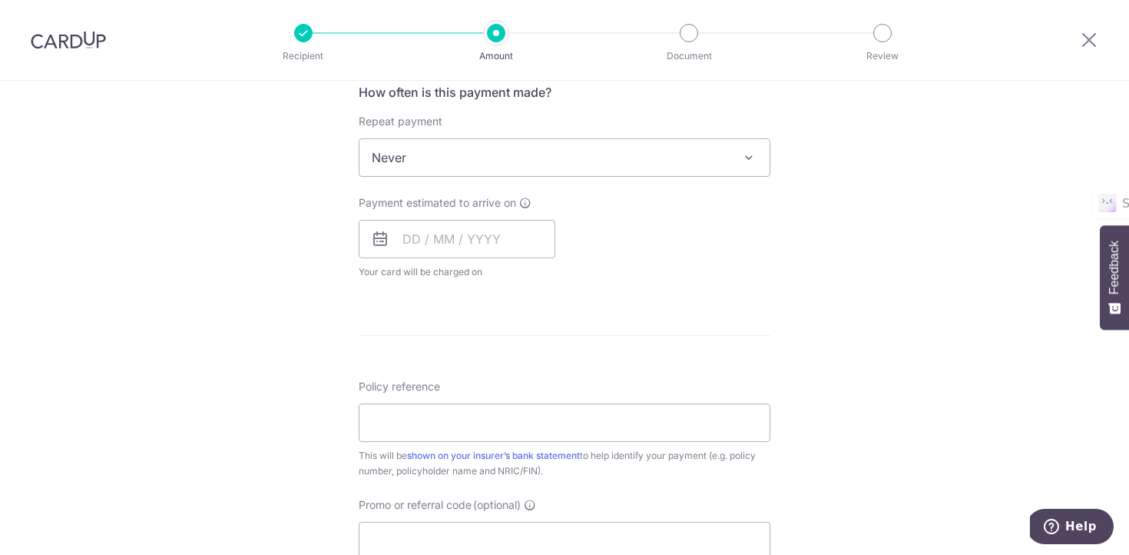
scroll to position [627, 0]
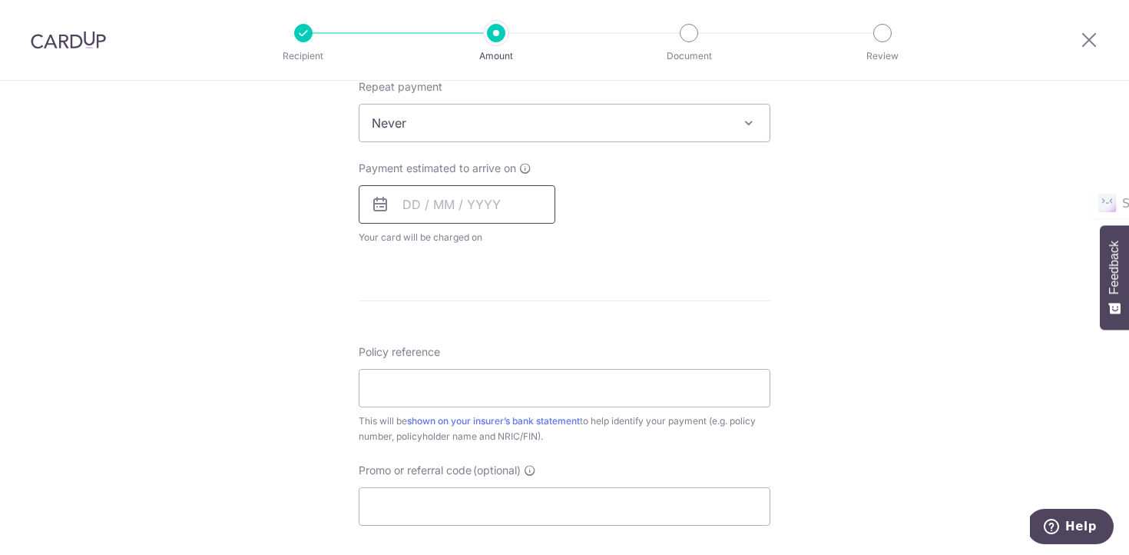
click at [451, 204] on input "text" at bounding box center [457, 204] width 197 height 38
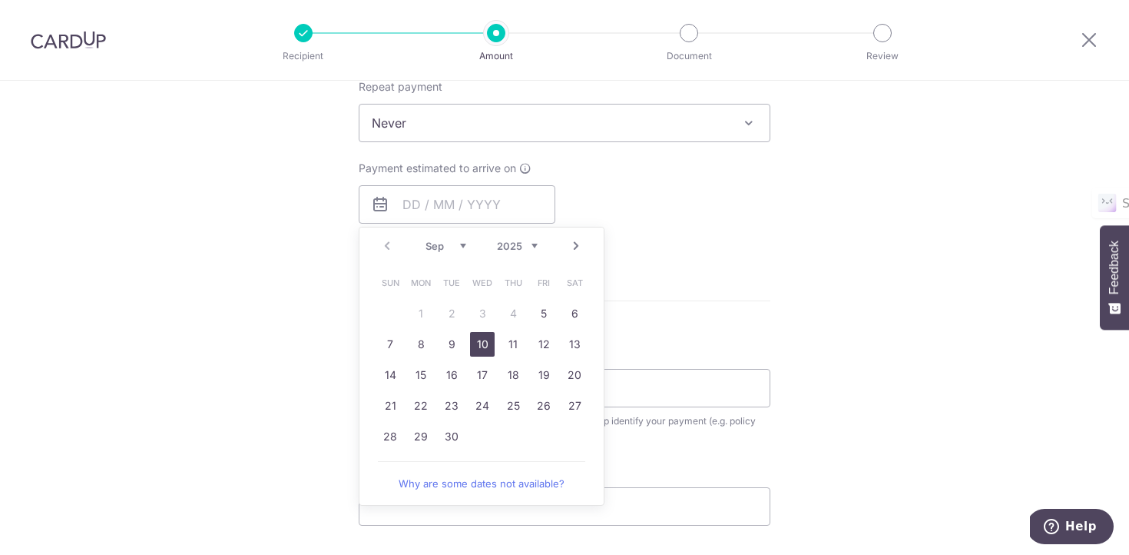
click at [478, 350] on link "10" at bounding box center [482, 344] width 25 height 25
type input "[DATE]"
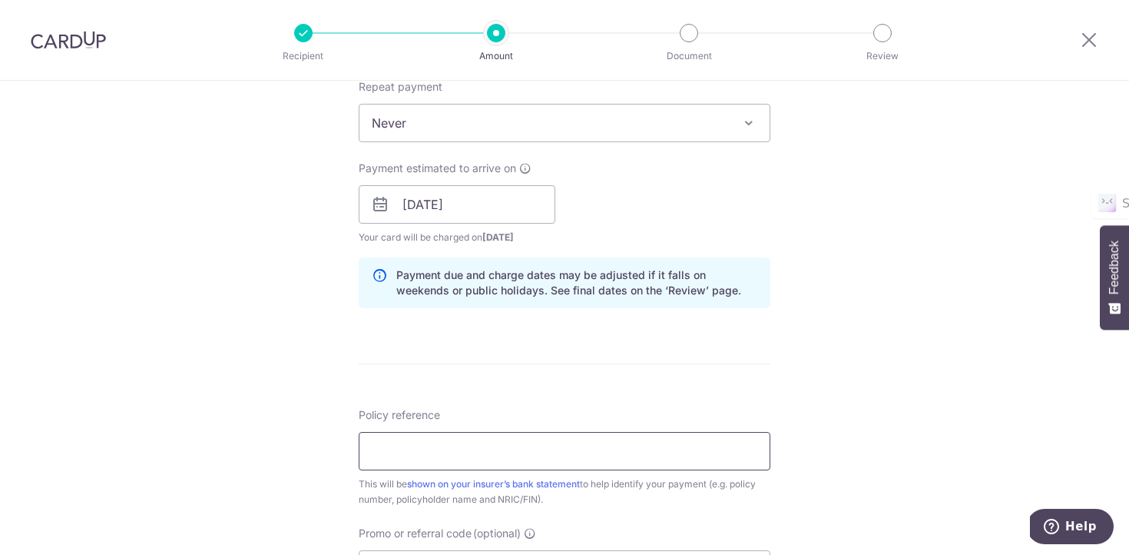
click at [473, 466] on input "Policy reference" at bounding box center [565, 451] width 412 height 38
paste input "A4352958"
click at [378, 449] on input "A4352958" at bounding box center [565, 451] width 412 height 38
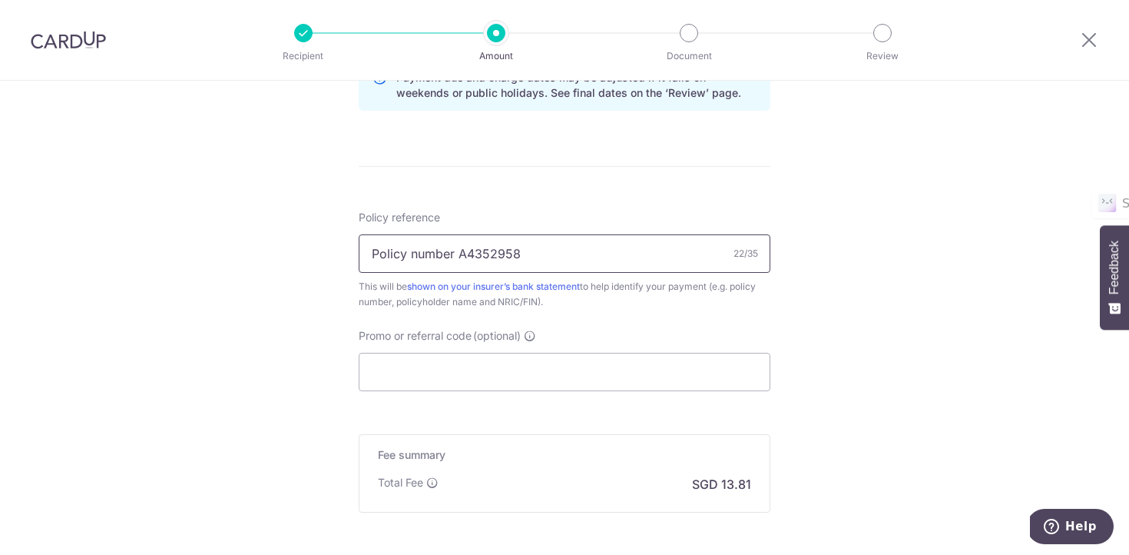
scroll to position [825, 0]
type input "Policy number A4352958"
click at [490, 370] on input "Promo or referral code (optional)" at bounding box center [565, 371] width 412 height 38
paste input "OCBC90NMC"
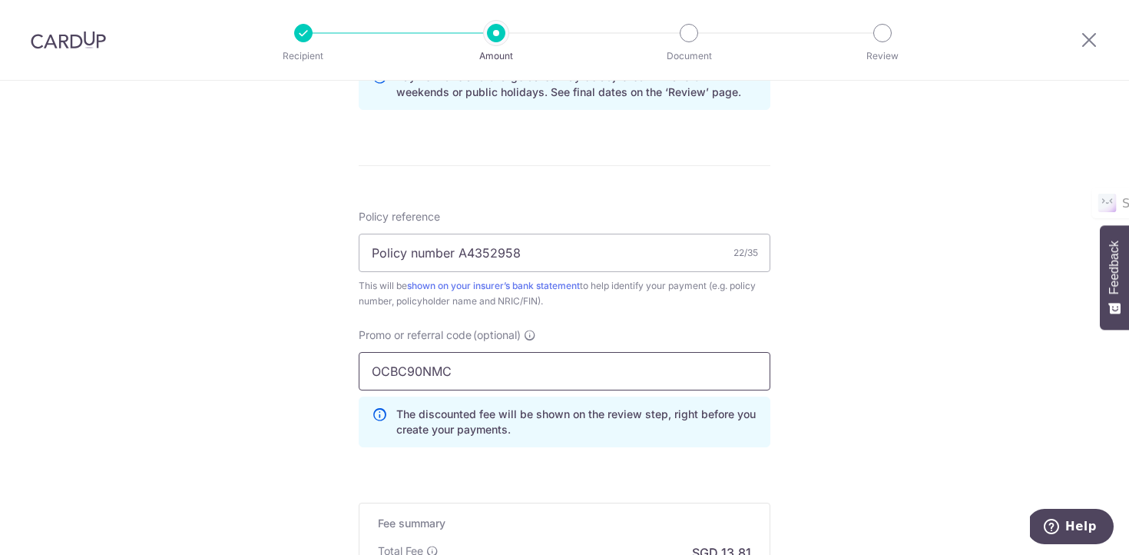
scroll to position [1028, 0]
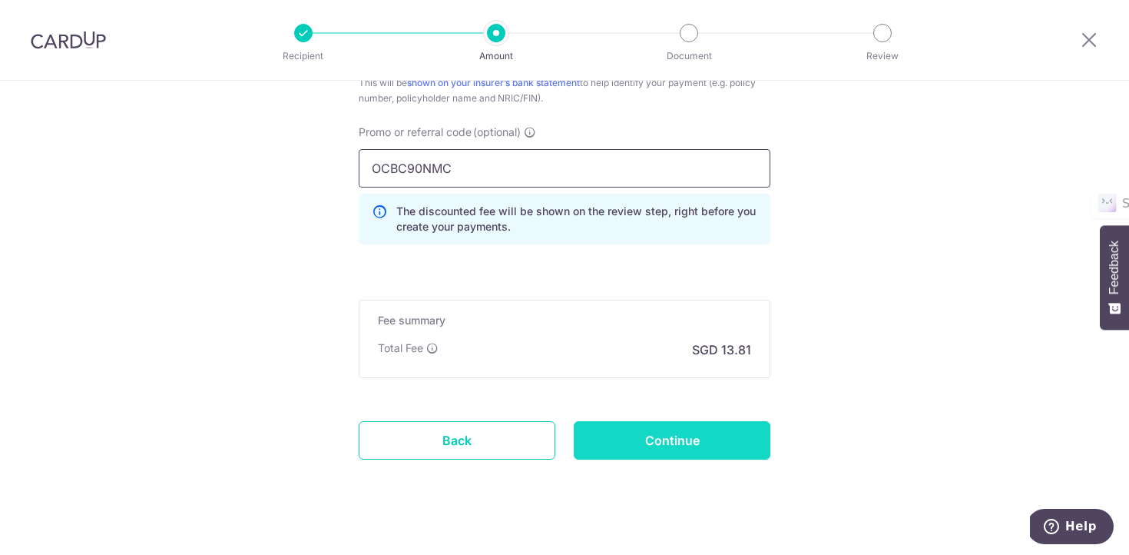
type input "OCBC90NMC"
click at [603, 429] on input "Continue" at bounding box center [672, 440] width 197 height 38
type input "Create Schedule"
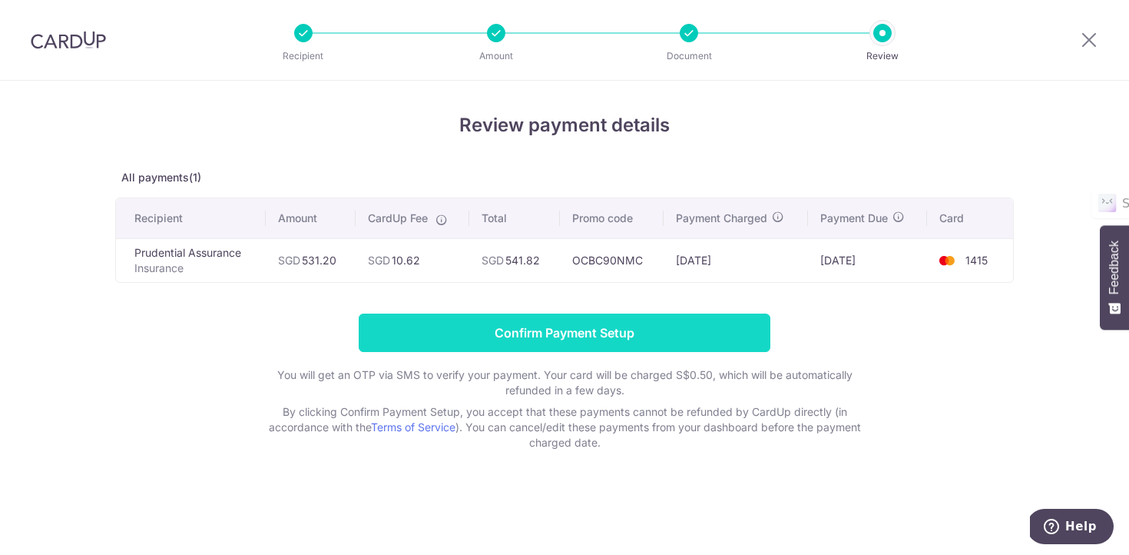
click at [728, 329] on input "Confirm Payment Setup" at bounding box center [565, 332] width 412 height 38
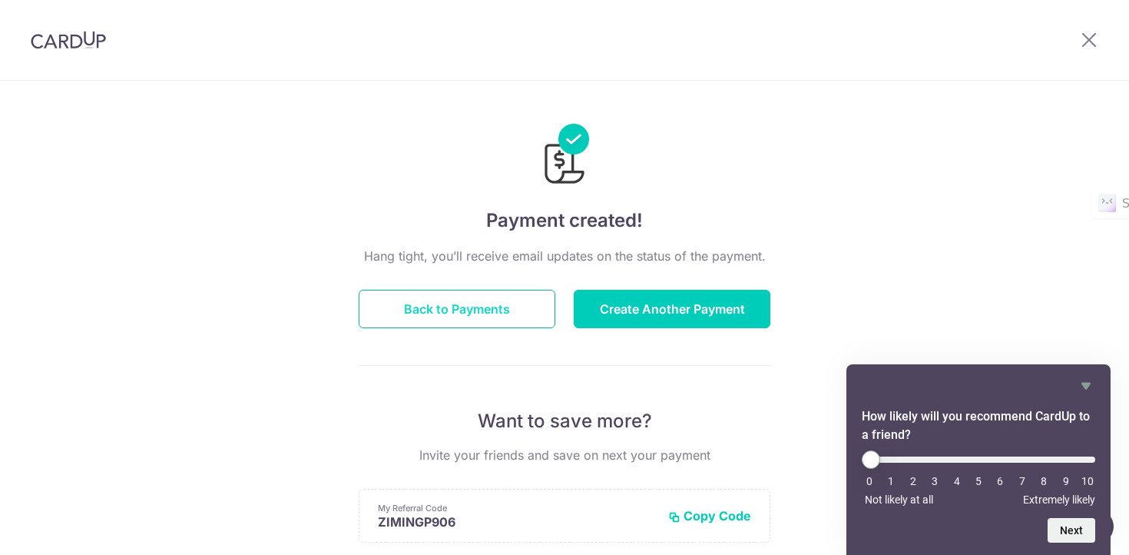
click at [527, 317] on button "Back to Payments" at bounding box center [457, 309] width 197 height 38
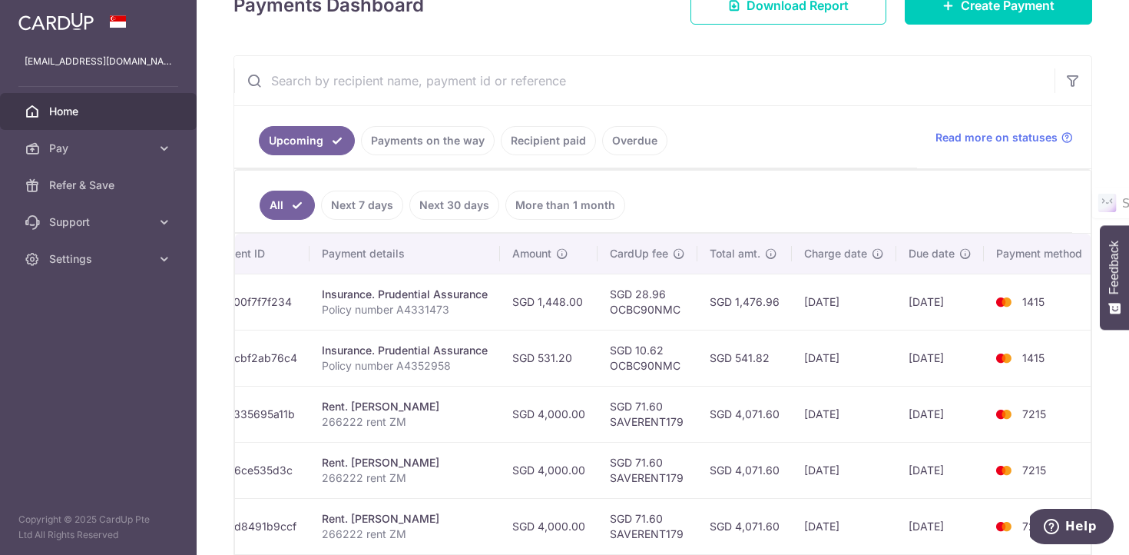
scroll to position [0, 238]
